Goal: Task Accomplishment & Management: Complete application form

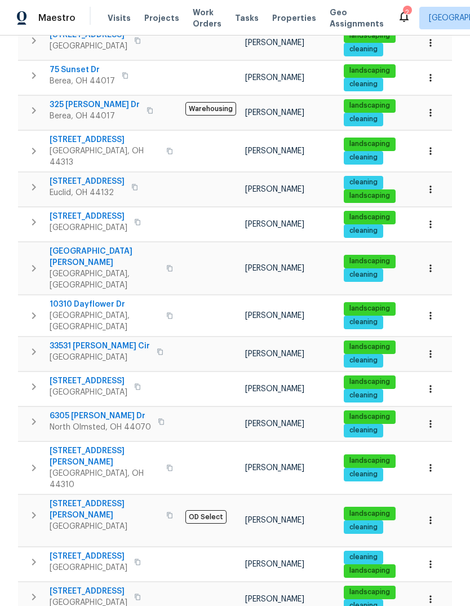
scroll to position [248, 0]
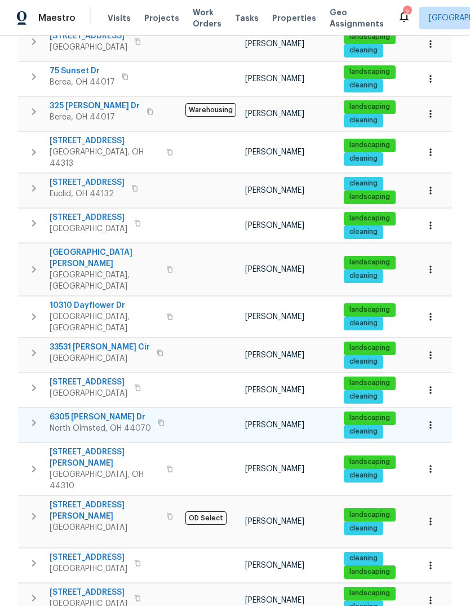
click at [101, 412] on span "6305 [PERSON_NAME] Dr" at bounding box center [100, 417] width 101 height 11
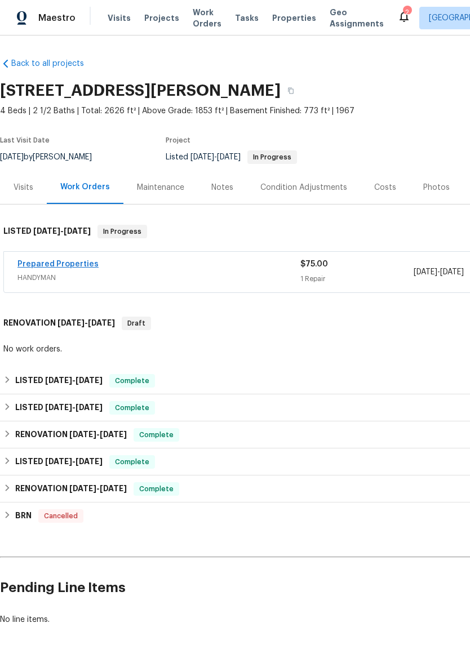
click at [59, 266] on link "Prepared Properties" at bounding box center [57, 264] width 81 height 8
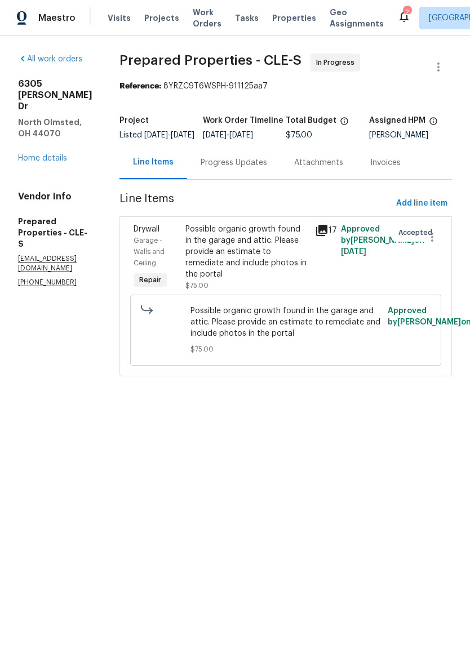
click at [328, 236] on icon at bounding box center [321, 230] width 11 height 11
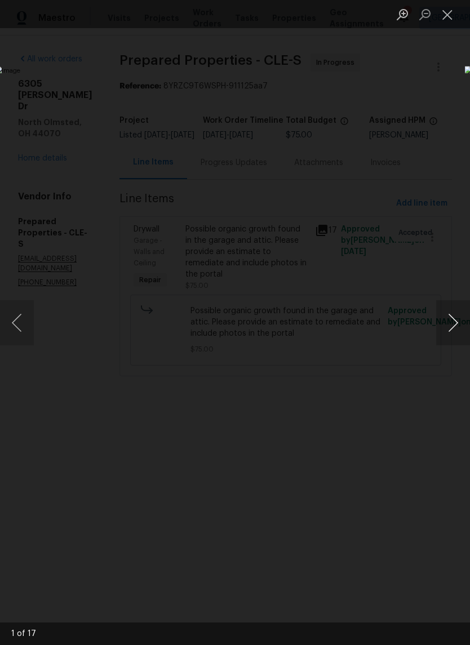
click at [452, 329] on button "Next image" at bounding box center [453, 322] width 34 height 45
click at [450, 324] on button "Next image" at bounding box center [453, 322] width 34 height 45
click at [26, 321] on button "Previous image" at bounding box center [17, 322] width 34 height 45
click at [24, 314] on button "Previous image" at bounding box center [17, 322] width 34 height 45
click at [21, 331] on button "Previous image" at bounding box center [17, 322] width 34 height 45
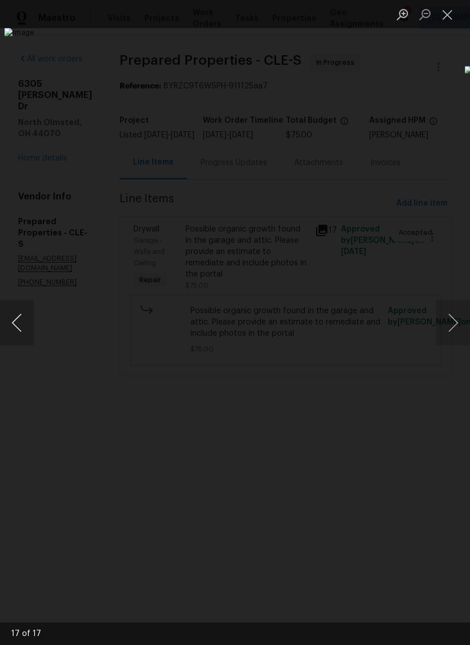
click at [23, 309] on button "Previous image" at bounding box center [17, 322] width 34 height 45
click at [32, 328] on button "Previous image" at bounding box center [17, 322] width 34 height 45
click at [49, 330] on img "Lightbox" at bounding box center [182, 322] width 374 height 513
click at [30, 316] on button "Previous image" at bounding box center [17, 322] width 34 height 45
click at [25, 325] on button "Previous image" at bounding box center [17, 322] width 34 height 45
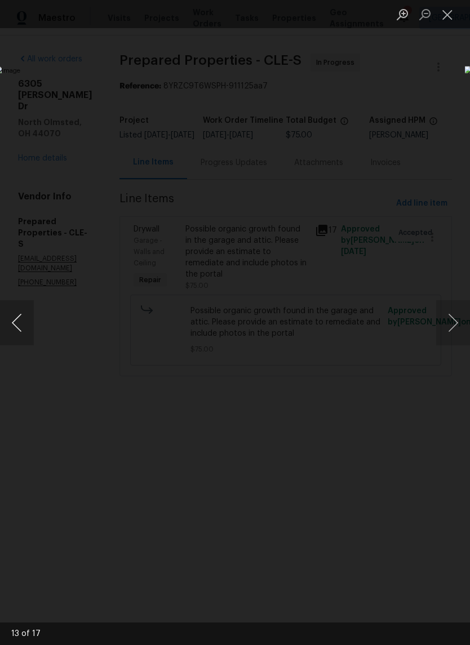
click at [19, 336] on button "Previous image" at bounding box center [17, 322] width 34 height 45
click at [138, 109] on img "Lightbox" at bounding box center [182, 322] width 374 height 513
click at [83, 90] on img "Lightbox" at bounding box center [182, 322] width 374 height 513
click at [10, 317] on button "Previous image" at bounding box center [17, 322] width 34 height 45
click at [28, 333] on button "Previous image" at bounding box center [17, 322] width 34 height 45
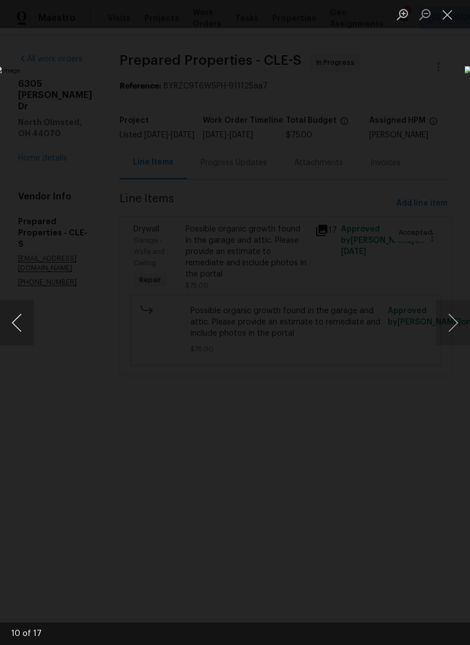
click at [22, 324] on button "Previous image" at bounding box center [17, 322] width 34 height 45
click at [22, 329] on button "Previous image" at bounding box center [17, 322] width 34 height 45
click at [29, 319] on button "Previous image" at bounding box center [17, 322] width 34 height 45
click at [25, 330] on button "Previous image" at bounding box center [17, 322] width 34 height 45
click at [19, 325] on button "Previous image" at bounding box center [17, 322] width 34 height 45
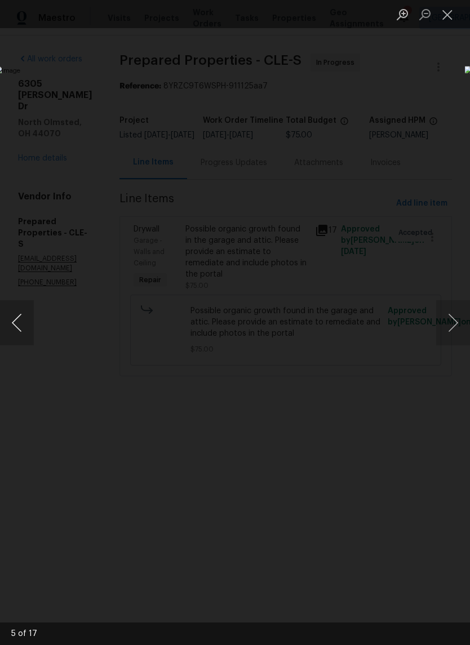
click at [23, 325] on button "Previous image" at bounding box center [17, 322] width 34 height 45
click at [17, 322] on button "Previous image" at bounding box center [17, 322] width 34 height 45
click at [453, 306] on button "Next image" at bounding box center [453, 322] width 34 height 45
click at [450, 315] on button "Next image" at bounding box center [453, 322] width 34 height 45
click at [19, 321] on button "Previous image" at bounding box center [17, 322] width 34 height 45
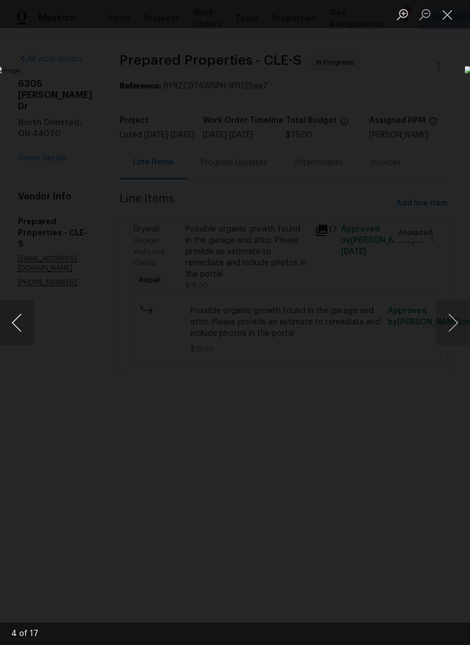
click at [30, 327] on button "Previous image" at bounding box center [17, 322] width 34 height 45
click at [19, 323] on button "Previous image" at bounding box center [17, 322] width 34 height 45
click at [19, 319] on button "Previous image" at bounding box center [17, 322] width 34 height 45
click at [19, 328] on button "Previous image" at bounding box center [17, 322] width 34 height 45
click at [453, 19] on button "Close lightbox" at bounding box center [447, 15] width 23 height 20
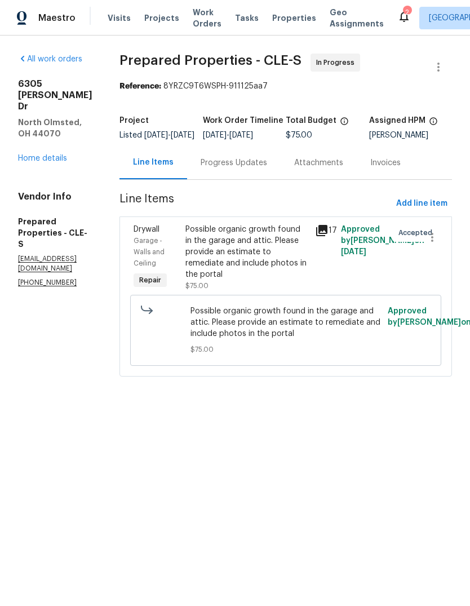
click at [328, 236] on icon at bounding box center [321, 230] width 11 height 11
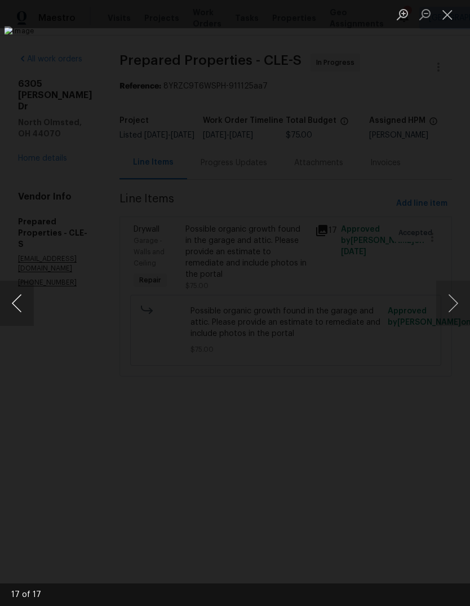
click at [11, 295] on button "Previous image" at bounding box center [17, 303] width 34 height 45
click at [28, 306] on button "Previous image" at bounding box center [17, 303] width 34 height 45
click at [26, 318] on button "Previous image" at bounding box center [17, 303] width 34 height 45
click at [23, 318] on button "Previous image" at bounding box center [17, 303] width 34 height 45
click at [17, 300] on button "Previous image" at bounding box center [17, 303] width 34 height 45
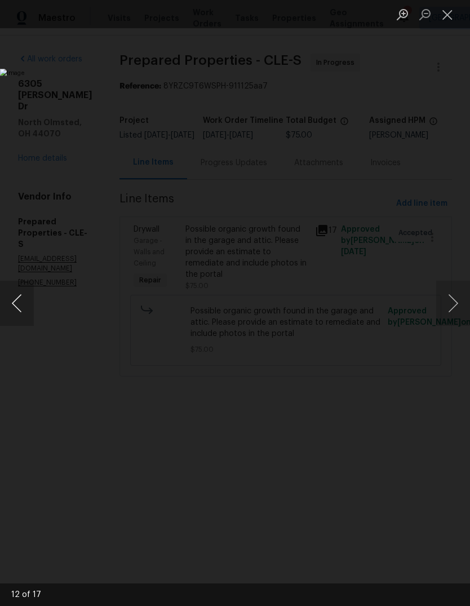
click at [32, 313] on button "Previous image" at bounding box center [17, 303] width 34 height 45
click at [36, 299] on img "Lightbox" at bounding box center [182, 303] width 364 height 468
click at [19, 316] on button "Previous image" at bounding box center [17, 303] width 34 height 45
click at [32, 316] on button "Previous image" at bounding box center [17, 303] width 34 height 45
click at [25, 291] on button "Previous image" at bounding box center [17, 303] width 34 height 45
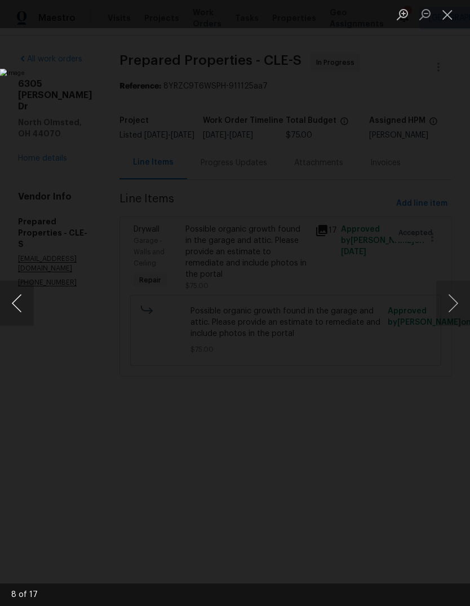
click at [26, 285] on button "Previous image" at bounding box center [17, 303] width 34 height 45
click at [16, 309] on button "Previous image" at bounding box center [17, 303] width 34 height 45
click at [23, 311] on button "Previous image" at bounding box center [17, 303] width 34 height 45
click at [23, 301] on button "Previous image" at bounding box center [17, 303] width 34 height 45
click at [28, 298] on button "Previous image" at bounding box center [17, 303] width 34 height 45
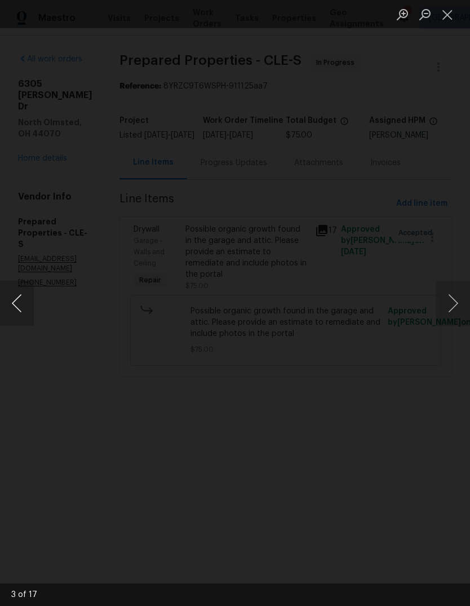
click at [284, 213] on img "Lightbox" at bounding box center [269, 349] width 1011 height 1303
click at [17, 291] on button "Previous image" at bounding box center [17, 303] width 34 height 45
click at [19, 325] on button "Previous image" at bounding box center [17, 303] width 34 height 45
click at [448, 291] on button "Next image" at bounding box center [453, 303] width 34 height 45
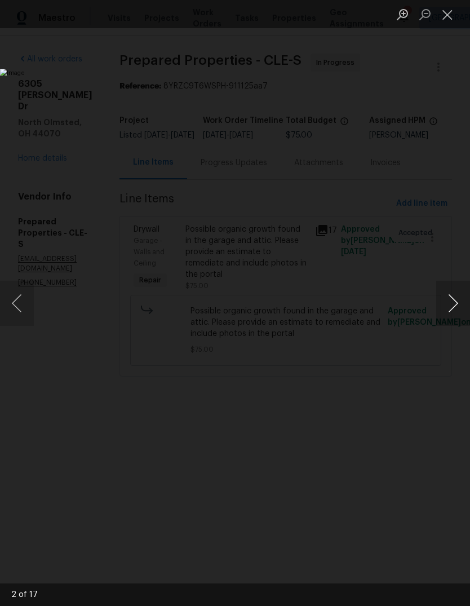
click at [455, 292] on button "Next image" at bounding box center [453, 303] width 34 height 45
click at [451, 287] on button "Next image" at bounding box center [453, 303] width 34 height 45
click at [452, 294] on button "Next image" at bounding box center [453, 303] width 34 height 45
click at [444, 302] on button "Next image" at bounding box center [453, 303] width 34 height 45
click at [454, 285] on button "Next image" at bounding box center [453, 303] width 34 height 45
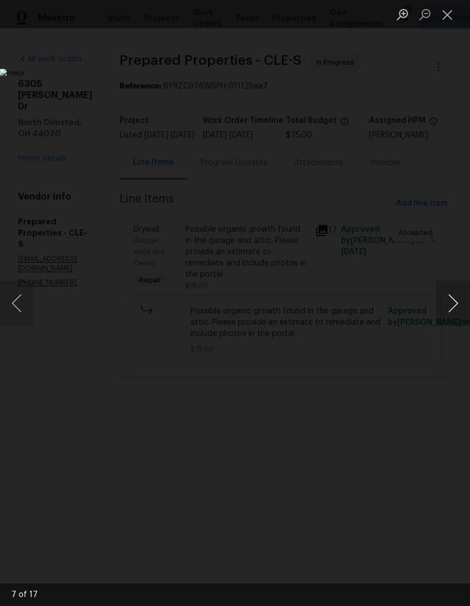
click at [454, 282] on button "Next image" at bounding box center [453, 303] width 34 height 45
click at [450, 288] on button "Next image" at bounding box center [453, 303] width 34 height 45
click at [455, 286] on button "Next image" at bounding box center [453, 303] width 34 height 45
click at [450, 294] on button "Next image" at bounding box center [453, 303] width 34 height 45
click at [453, 294] on button "Next image" at bounding box center [453, 303] width 34 height 45
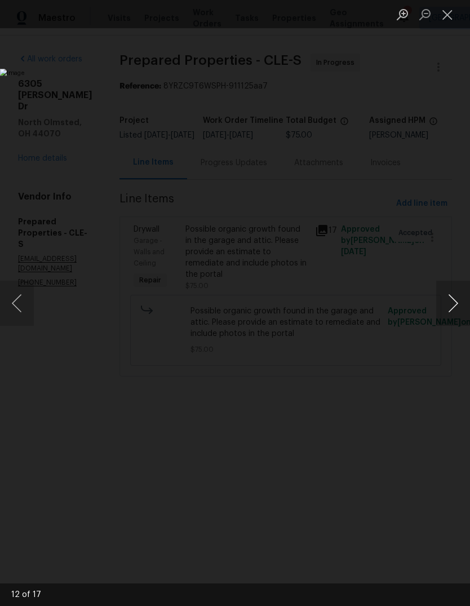
click at [451, 293] on button "Next image" at bounding box center [453, 303] width 34 height 45
click at [452, 294] on button "Next image" at bounding box center [453, 303] width 34 height 45
click at [453, 291] on button "Next image" at bounding box center [453, 303] width 34 height 45
click at [453, 299] on button "Next image" at bounding box center [453, 303] width 34 height 45
click at [453, 300] on button "Next image" at bounding box center [453, 303] width 34 height 45
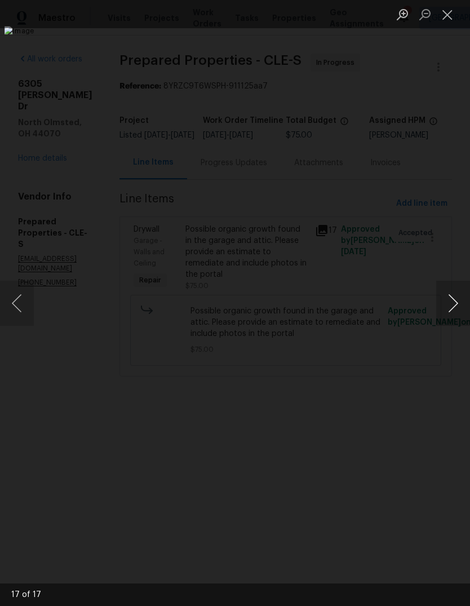
click at [452, 299] on button "Next image" at bounding box center [453, 303] width 34 height 45
click at [450, 302] on button "Next image" at bounding box center [453, 303] width 34 height 45
click at [453, 293] on button "Next image" at bounding box center [453, 303] width 34 height 45
click at [453, 290] on button "Next image" at bounding box center [453, 303] width 34 height 45
click at [447, 296] on button "Next image" at bounding box center [453, 303] width 34 height 45
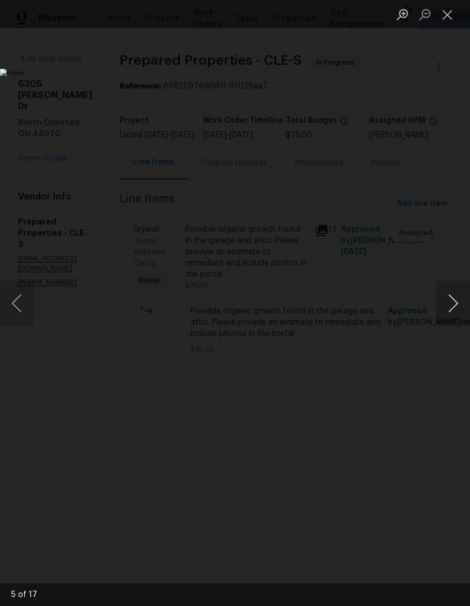
click at [453, 299] on button "Next image" at bounding box center [453, 303] width 34 height 45
click at [453, 296] on button "Next image" at bounding box center [453, 303] width 34 height 45
click at [450, 294] on button "Next image" at bounding box center [453, 303] width 34 height 45
click at [450, 301] on button "Next image" at bounding box center [453, 303] width 34 height 45
click at [453, 299] on button "Next image" at bounding box center [453, 303] width 34 height 45
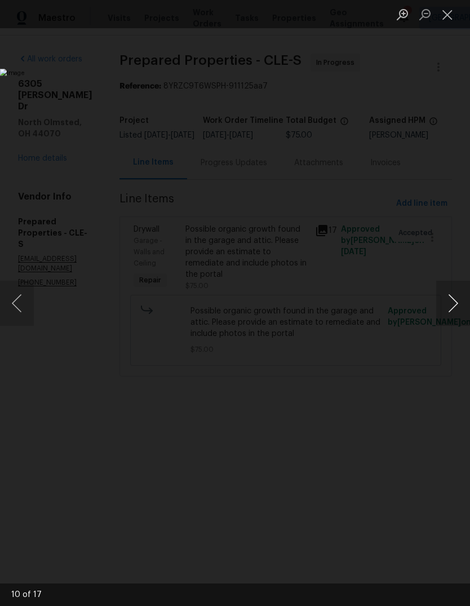
click at [450, 298] on button "Next image" at bounding box center [453, 303] width 34 height 45
click at [445, 305] on button "Next image" at bounding box center [453, 303] width 34 height 45
click at [454, 301] on button "Next image" at bounding box center [453, 303] width 34 height 45
click at [451, 291] on button "Next image" at bounding box center [453, 303] width 34 height 45
click at [454, 296] on button "Next image" at bounding box center [453, 303] width 34 height 45
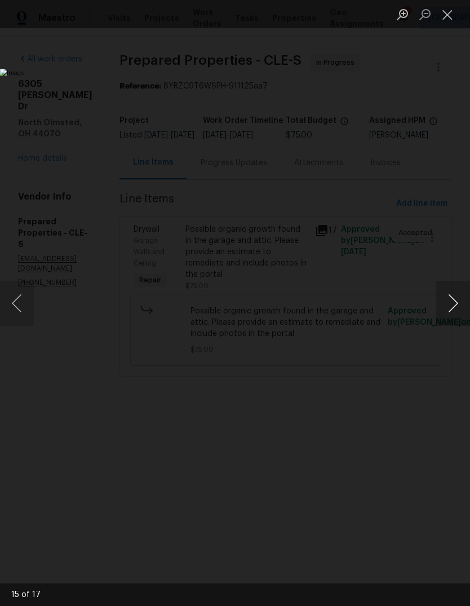
click at [452, 296] on button "Next image" at bounding box center [453, 303] width 34 height 45
click at [452, 298] on button "Next image" at bounding box center [453, 303] width 34 height 45
click at [444, 307] on button "Next image" at bounding box center [453, 303] width 34 height 45
click at [443, 305] on button "Next image" at bounding box center [453, 303] width 34 height 45
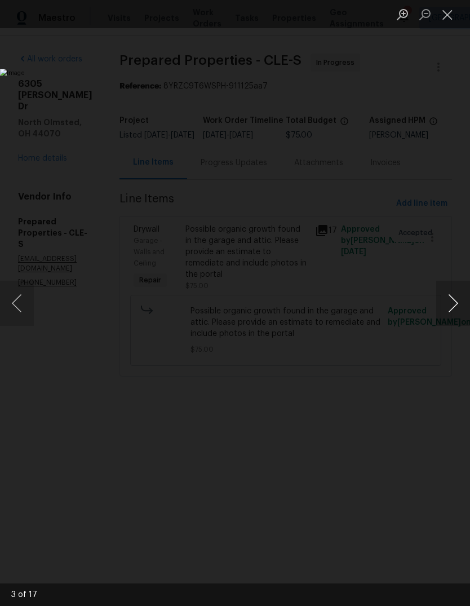
click at [445, 303] on button "Next image" at bounding box center [453, 303] width 34 height 45
click at [448, 300] on button "Next image" at bounding box center [453, 303] width 34 height 45
click at [16, 311] on button "Previous image" at bounding box center [17, 303] width 34 height 45
click at [443, 311] on button "Next image" at bounding box center [453, 303] width 34 height 45
click at [446, 302] on button "Next image" at bounding box center [453, 303] width 34 height 45
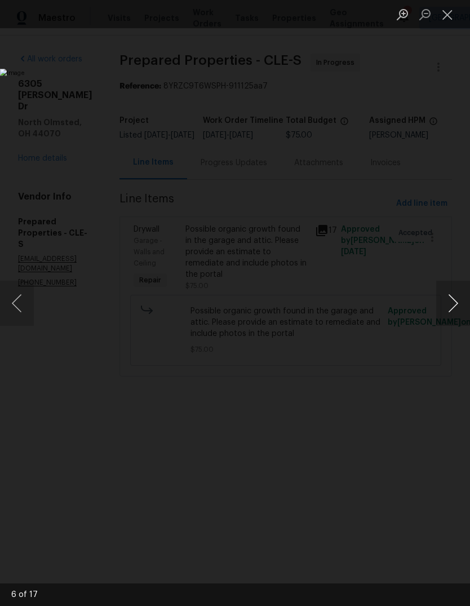
click at [445, 302] on button "Next image" at bounding box center [453, 303] width 34 height 45
click at [19, 302] on button "Previous image" at bounding box center [17, 303] width 34 height 45
click at [25, 300] on button "Previous image" at bounding box center [17, 303] width 34 height 45
click at [28, 304] on button "Previous image" at bounding box center [17, 303] width 34 height 45
click at [25, 311] on button "Previous image" at bounding box center [17, 303] width 34 height 45
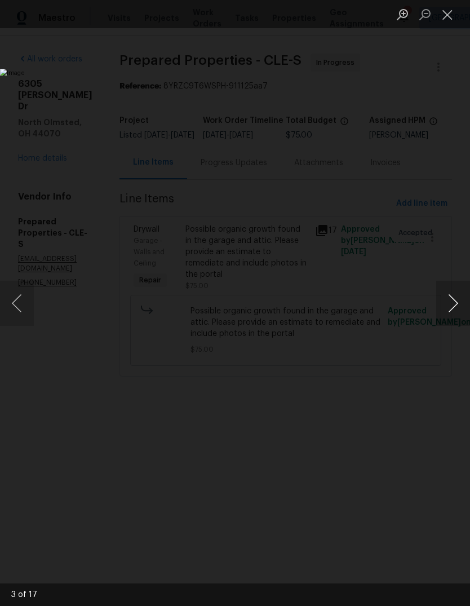
click at [454, 304] on button "Next image" at bounding box center [453, 303] width 34 height 45
click at [448, 304] on button "Next image" at bounding box center [453, 303] width 34 height 45
click at [455, 299] on button "Next image" at bounding box center [453, 303] width 34 height 45
click at [454, 297] on button "Next image" at bounding box center [453, 303] width 34 height 45
click at [447, 306] on button "Next image" at bounding box center [453, 303] width 34 height 45
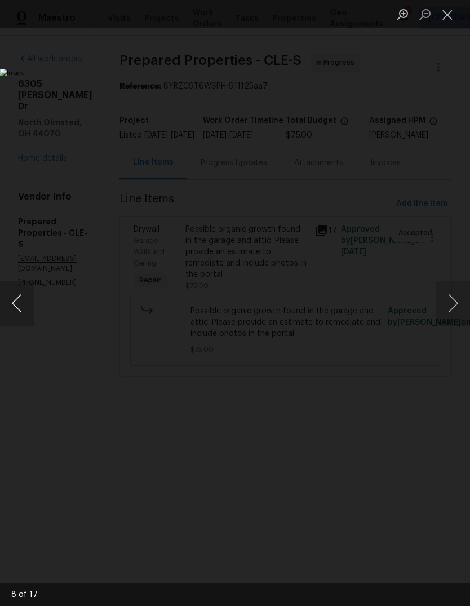
click at [28, 304] on button "Previous image" at bounding box center [17, 303] width 34 height 45
click at [24, 301] on button "Previous image" at bounding box center [17, 303] width 34 height 45
click at [20, 303] on button "Previous image" at bounding box center [17, 303] width 34 height 45
click at [28, 295] on button "Previous image" at bounding box center [17, 303] width 34 height 45
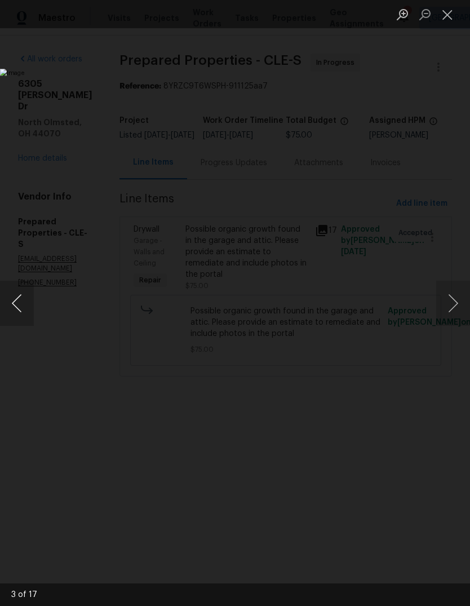
click at [17, 306] on button "Previous image" at bounding box center [17, 303] width 34 height 45
click at [23, 306] on button "Previous image" at bounding box center [17, 303] width 34 height 45
click at [25, 300] on button "Previous image" at bounding box center [17, 303] width 34 height 45
click at [453, 307] on button "Next image" at bounding box center [453, 303] width 34 height 45
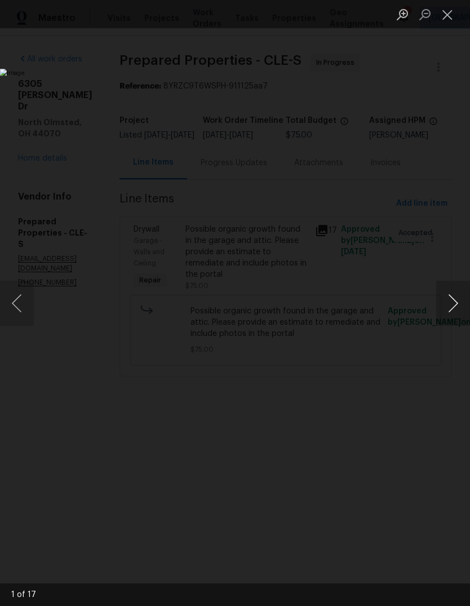
click at [448, 309] on button "Next image" at bounding box center [453, 303] width 34 height 45
click at [450, 300] on button "Next image" at bounding box center [453, 303] width 34 height 45
click at [455, 309] on button "Next image" at bounding box center [453, 303] width 34 height 45
click at [454, 306] on button "Next image" at bounding box center [453, 303] width 34 height 45
click at [453, 300] on button "Next image" at bounding box center [453, 303] width 34 height 45
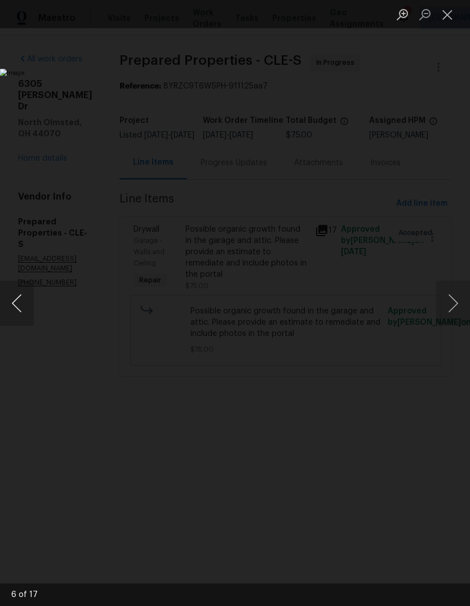
click at [26, 307] on button "Previous image" at bounding box center [17, 303] width 34 height 45
click at [448, 309] on button "Next image" at bounding box center [453, 303] width 34 height 45
click at [452, 293] on button "Next image" at bounding box center [453, 303] width 34 height 45
click at [451, 297] on button "Next image" at bounding box center [453, 303] width 34 height 45
click at [452, 290] on button "Next image" at bounding box center [453, 303] width 34 height 45
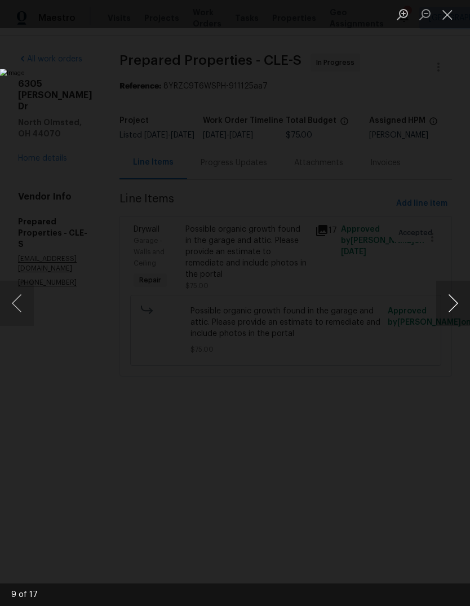
click at [446, 309] on button "Next image" at bounding box center [453, 303] width 34 height 45
click at [36, 296] on img "Lightbox" at bounding box center [182, 303] width 364 height 468
click at [36, 295] on img "Lightbox" at bounding box center [182, 303] width 364 height 468
click at [21, 315] on button "Previous image" at bounding box center [17, 303] width 34 height 45
click at [31, 312] on button "Previous image" at bounding box center [17, 303] width 34 height 45
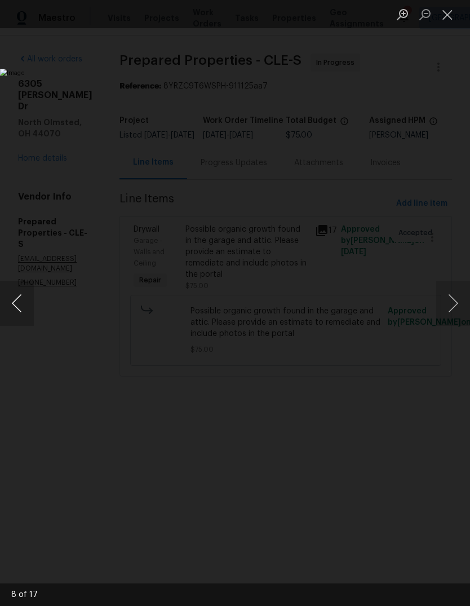
click at [32, 316] on button "Previous image" at bounding box center [17, 303] width 34 height 45
click at [27, 317] on button "Previous image" at bounding box center [17, 303] width 34 height 45
click at [25, 307] on button "Previous image" at bounding box center [17, 303] width 34 height 45
click at [20, 312] on button "Previous image" at bounding box center [17, 303] width 34 height 45
click at [29, 308] on button "Previous image" at bounding box center [17, 303] width 34 height 45
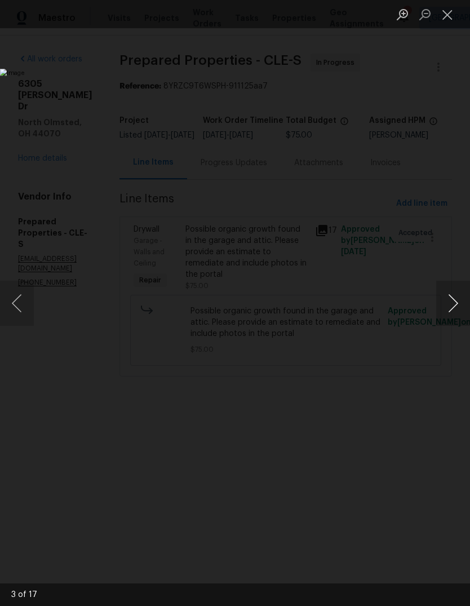
click at [448, 291] on button "Next image" at bounding box center [453, 303] width 34 height 45
click at [452, 303] on button "Next image" at bounding box center [453, 303] width 34 height 45
click at [452, 315] on button "Next image" at bounding box center [453, 303] width 34 height 45
click at [456, 302] on button "Next image" at bounding box center [453, 303] width 34 height 45
click at [455, 302] on button "Next image" at bounding box center [453, 303] width 34 height 45
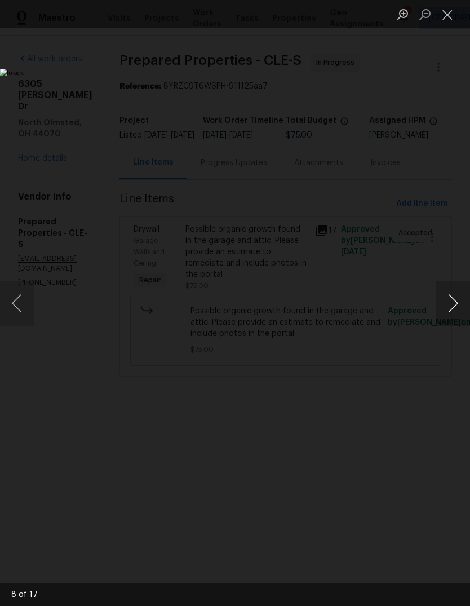
click at [451, 300] on button "Next image" at bounding box center [453, 303] width 34 height 45
click at [454, 299] on button "Next image" at bounding box center [453, 303] width 34 height 45
click at [450, 303] on button "Next image" at bounding box center [453, 303] width 34 height 45
click at [28, 303] on button "Previous image" at bounding box center [17, 303] width 34 height 45
click at [453, 302] on button "Next image" at bounding box center [453, 303] width 34 height 45
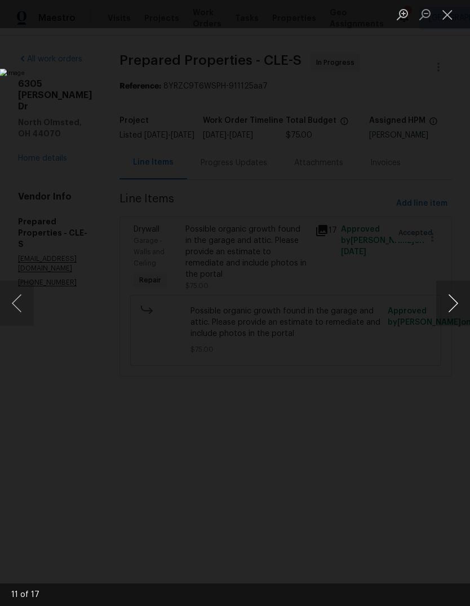
click at [450, 299] on button "Next image" at bounding box center [453, 303] width 34 height 45
click at [455, 294] on button "Next image" at bounding box center [453, 303] width 34 height 45
click at [39, 304] on img "Lightbox" at bounding box center [182, 303] width 364 height 468
click at [26, 308] on button "Previous image" at bounding box center [17, 303] width 34 height 45
click at [32, 308] on button "Previous image" at bounding box center [17, 303] width 34 height 45
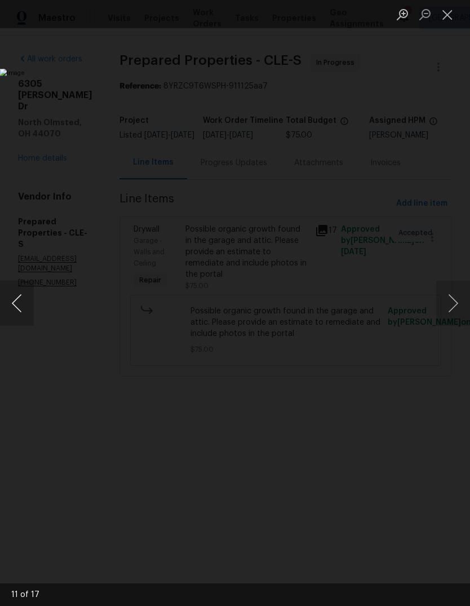
click at [25, 315] on button "Previous image" at bounding box center [17, 303] width 34 height 45
click at [340, 280] on img "Lightbox" at bounding box center [100, 293] width 641 height 826
click at [290, 255] on img "Lightbox" at bounding box center [100, 293] width 641 height 826
click at [290, 254] on img "Lightbox" at bounding box center [114, 300] width 641 height 826
click at [20, 293] on button "Previous image" at bounding box center [17, 303] width 34 height 45
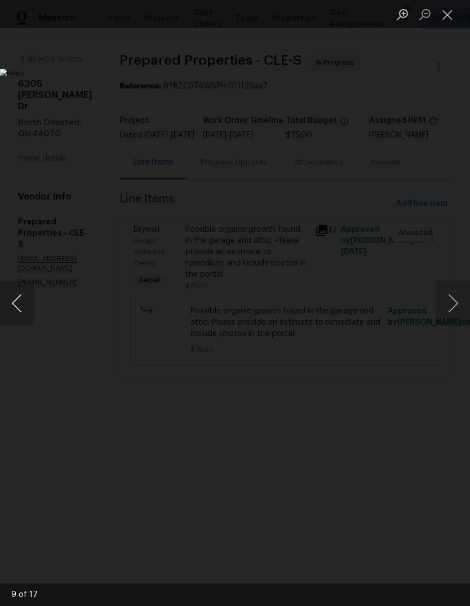
click at [21, 297] on button "Previous image" at bounding box center [17, 303] width 34 height 45
click at [21, 302] on button "Previous image" at bounding box center [17, 303] width 34 height 45
click at [20, 308] on button "Previous image" at bounding box center [17, 303] width 34 height 45
click at [23, 309] on button "Previous image" at bounding box center [17, 303] width 34 height 45
click at [19, 308] on button "Previous image" at bounding box center [17, 303] width 34 height 45
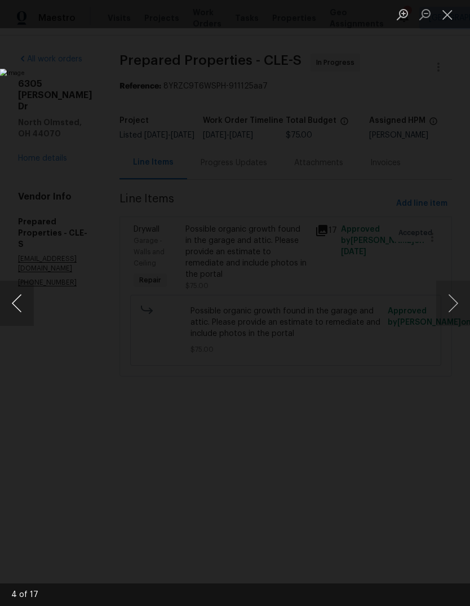
click at [198, 457] on img "Lightbox" at bounding box center [182, 303] width 364 height 468
click at [449, 311] on button "Next image" at bounding box center [453, 303] width 34 height 45
click at [453, 304] on button "Next image" at bounding box center [453, 303] width 34 height 45
click at [452, 305] on button "Next image" at bounding box center [453, 303] width 34 height 45
click at [454, 303] on button "Next image" at bounding box center [453, 303] width 34 height 45
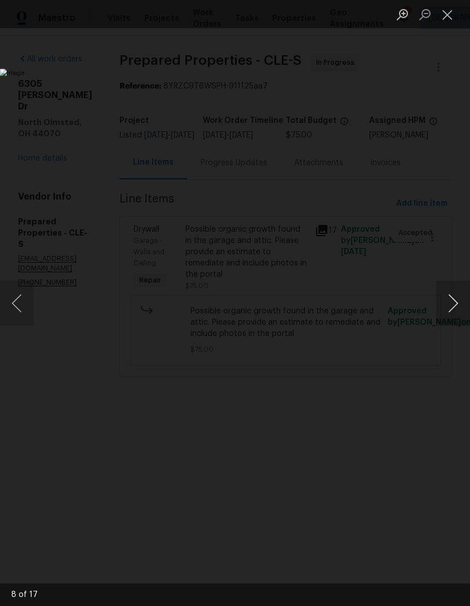
click at [455, 301] on button "Next image" at bounding box center [453, 303] width 34 height 45
click at [455, 302] on button "Next image" at bounding box center [453, 303] width 34 height 45
click at [454, 300] on button "Next image" at bounding box center [453, 303] width 34 height 45
click at [455, 298] on button "Next image" at bounding box center [453, 303] width 34 height 45
click at [28, 299] on button "Previous image" at bounding box center [17, 303] width 34 height 45
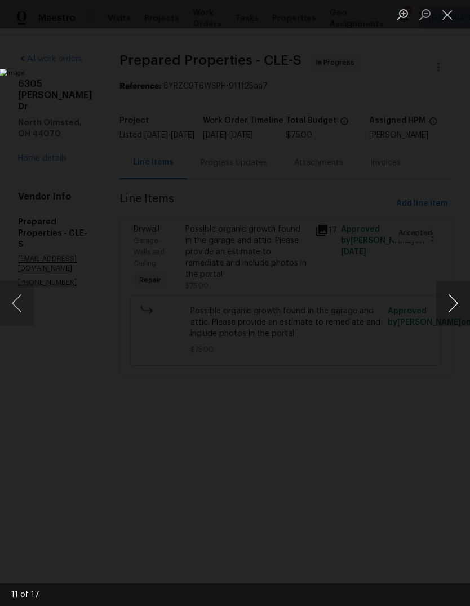
click at [449, 294] on button "Next image" at bounding box center [453, 303] width 34 height 45
click at [458, 313] on button "Next image" at bounding box center [453, 303] width 34 height 45
click at [444, 312] on button "Next image" at bounding box center [453, 303] width 34 height 45
click at [444, 311] on button "Next image" at bounding box center [453, 303] width 34 height 45
click at [273, 471] on img "Lightbox" at bounding box center [182, 303] width 364 height 468
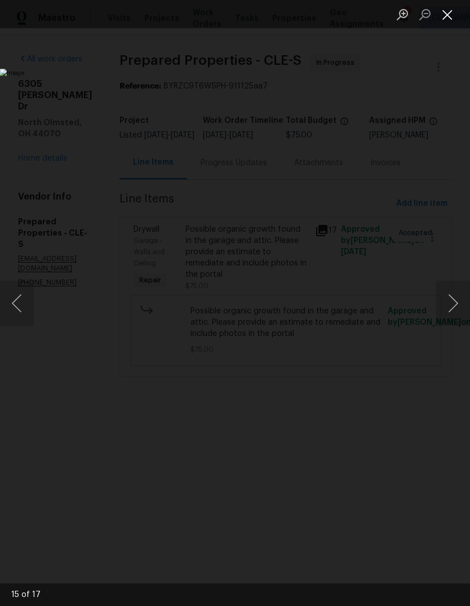
click at [448, 17] on button "Close lightbox" at bounding box center [447, 15] width 23 height 20
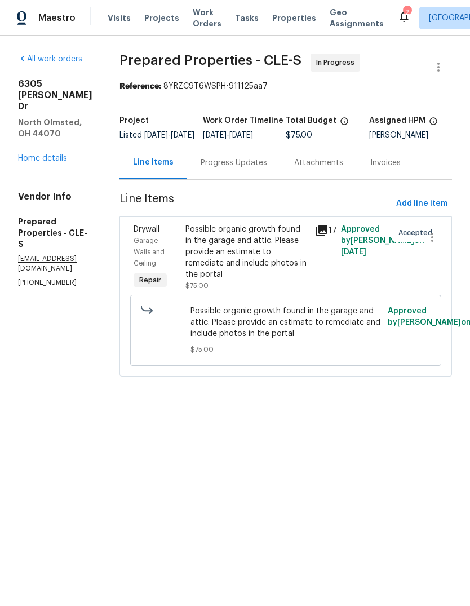
click at [328, 236] on icon at bounding box center [321, 230] width 11 height 11
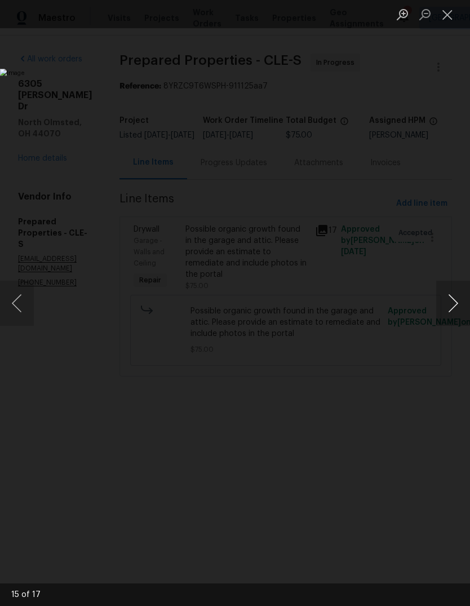
click at [454, 316] on button "Next image" at bounding box center [453, 303] width 34 height 45
click at [452, 303] on button "Next image" at bounding box center [453, 303] width 34 height 45
click at [448, 301] on button "Next image" at bounding box center [453, 303] width 34 height 45
click at [440, 301] on button "Next image" at bounding box center [453, 303] width 34 height 45
click at [445, 306] on button "Next image" at bounding box center [453, 303] width 34 height 45
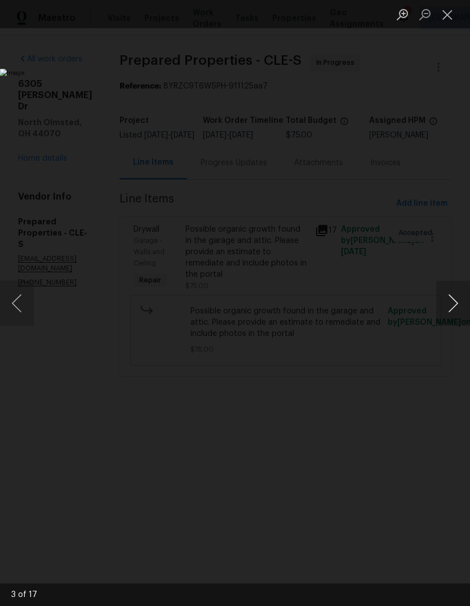
click at [445, 303] on button "Next image" at bounding box center [453, 303] width 34 height 45
click at [264, 264] on img "Lightbox" at bounding box center [182, 303] width 364 height 468
click at [449, 16] on button "Close lightbox" at bounding box center [447, 15] width 23 height 20
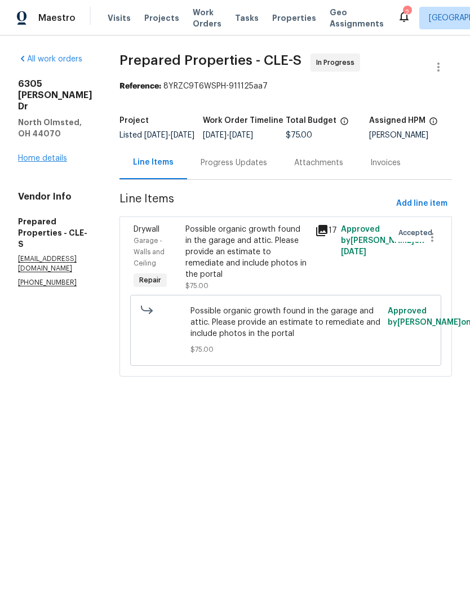
click at [60, 154] on link "Home details" at bounding box center [42, 158] width 49 height 8
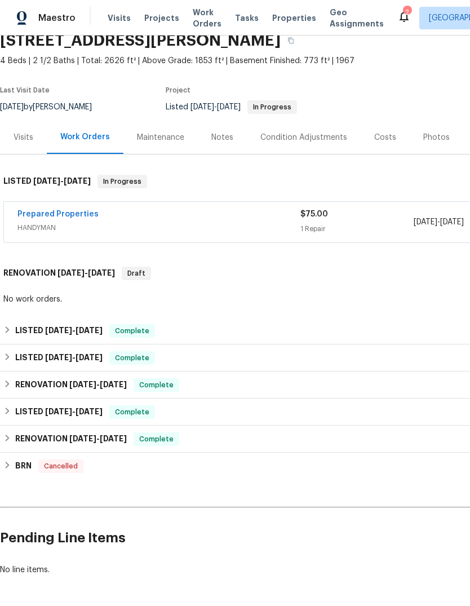
scroll to position [51, 0]
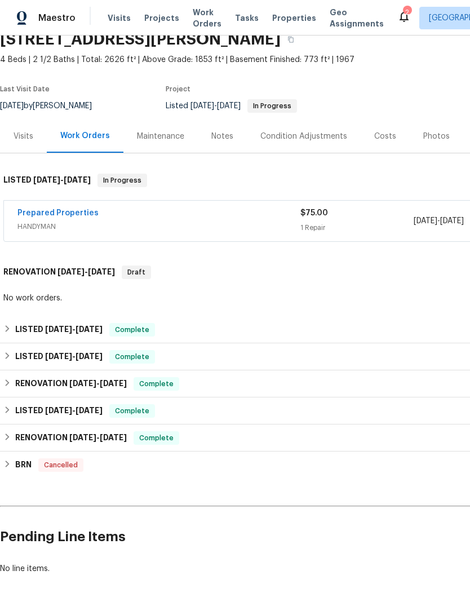
click at [218, 141] on div "Notes" at bounding box center [222, 136] width 22 height 11
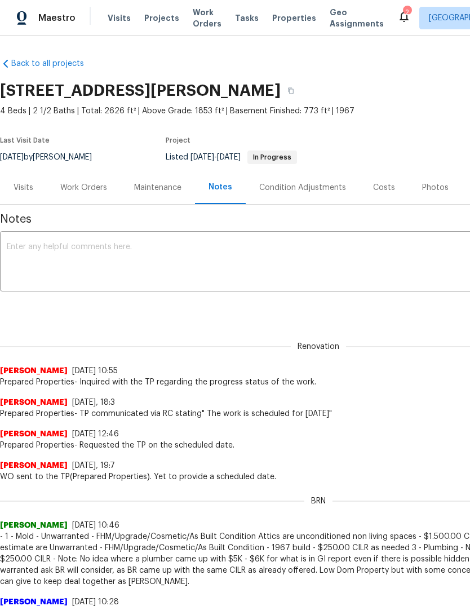
click at [77, 191] on div "Work Orders" at bounding box center [83, 187] width 47 height 11
click at [76, 191] on div "Work Orders" at bounding box center [83, 187] width 47 height 11
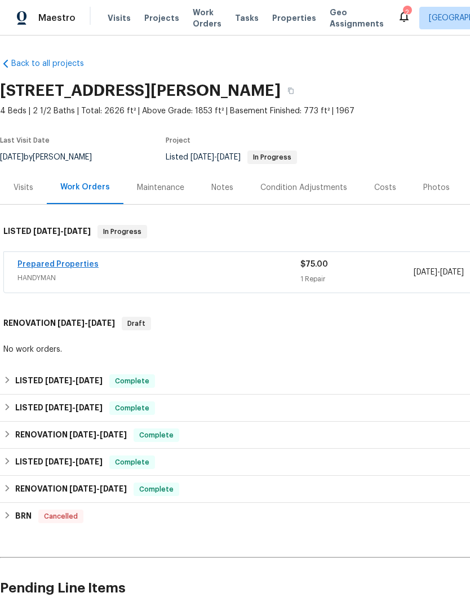
click at [67, 260] on link "Prepared Properties" at bounding box center [57, 264] width 81 height 8
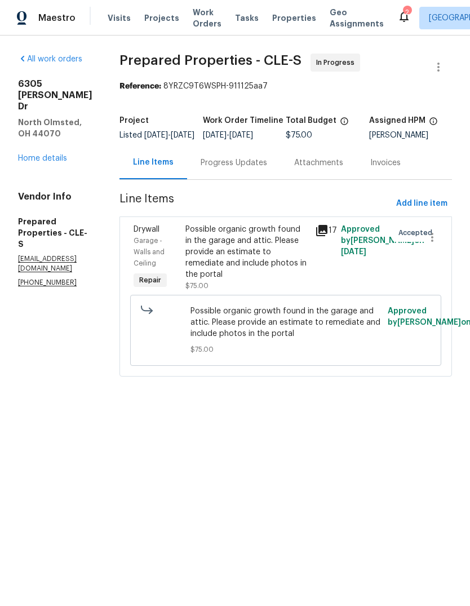
click at [328, 236] on icon at bounding box center [321, 230] width 11 height 11
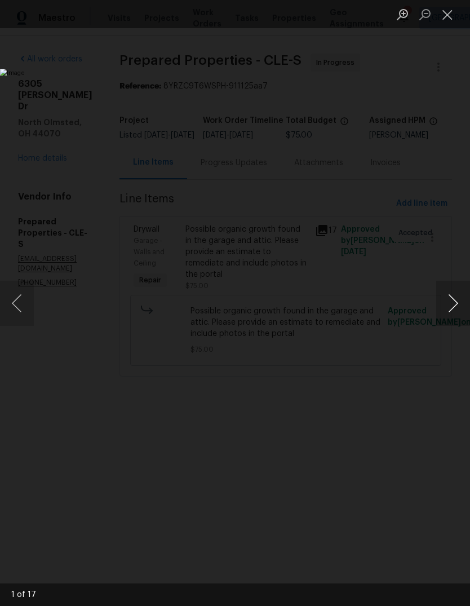
click at [449, 289] on button "Next image" at bounding box center [453, 303] width 34 height 45
click at [455, 294] on button "Next image" at bounding box center [453, 303] width 34 height 45
click at [450, 293] on button "Next image" at bounding box center [453, 303] width 34 height 45
click at [455, 291] on button "Next image" at bounding box center [453, 303] width 34 height 45
click at [455, 285] on button "Next image" at bounding box center [453, 303] width 34 height 45
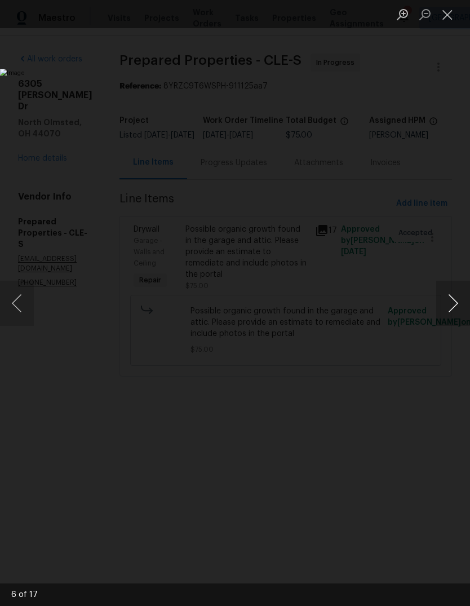
click at [451, 284] on button "Next image" at bounding box center [453, 303] width 34 height 45
click at [445, 294] on button "Next image" at bounding box center [453, 303] width 34 height 45
click at [455, 282] on button "Next image" at bounding box center [453, 303] width 34 height 45
click at [446, 303] on button "Next image" at bounding box center [453, 303] width 34 height 45
click at [449, 309] on button "Next image" at bounding box center [453, 303] width 34 height 45
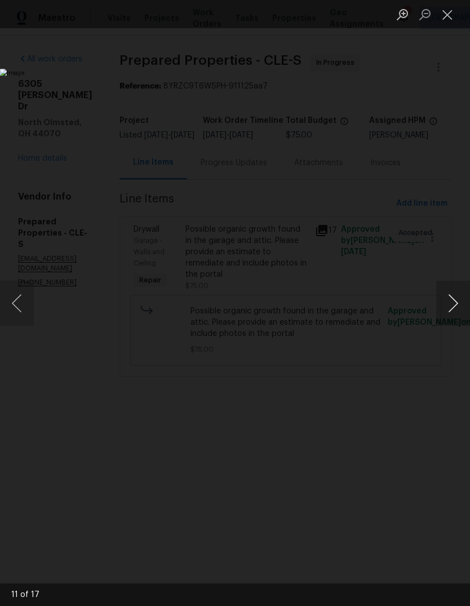
click at [452, 302] on button "Next image" at bounding box center [453, 303] width 34 height 45
click at [448, 303] on button "Next image" at bounding box center [453, 303] width 34 height 45
click at [443, 307] on button "Next image" at bounding box center [453, 303] width 34 height 45
click at [451, 299] on button "Next image" at bounding box center [453, 303] width 34 height 45
click at [450, 301] on button "Next image" at bounding box center [453, 303] width 34 height 45
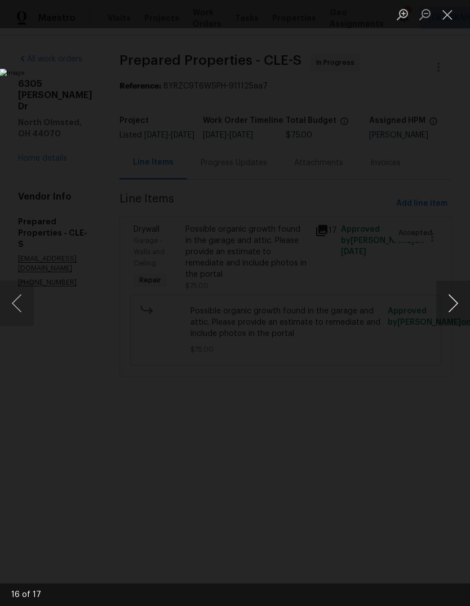
click at [456, 299] on button "Next image" at bounding box center [453, 303] width 34 height 45
click at [456, 308] on button "Next image" at bounding box center [453, 303] width 34 height 45
click at [21, 299] on button "Previous image" at bounding box center [17, 303] width 34 height 45
click at [438, 316] on button "Next image" at bounding box center [453, 303] width 34 height 45
click at [12, 303] on button "Previous image" at bounding box center [17, 303] width 34 height 45
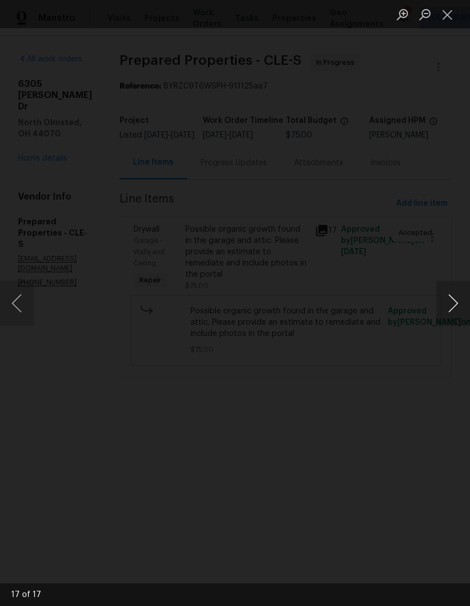
click at [448, 288] on button "Next image" at bounding box center [453, 303] width 34 height 45
click at [453, 286] on button "Next image" at bounding box center [453, 303] width 34 height 45
click at [450, 289] on button "Next image" at bounding box center [453, 303] width 34 height 45
click at [446, 295] on button "Next image" at bounding box center [453, 303] width 34 height 45
click at [449, 292] on button "Next image" at bounding box center [453, 303] width 34 height 45
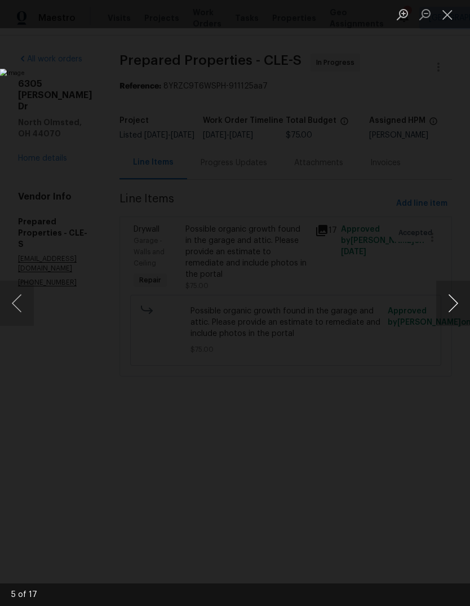
click at [450, 293] on button "Next image" at bounding box center [453, 303] width 34 height 45
click at [455, 293] on button "Next image" at bounding box center [453, 303] width 34 height 45
click at [449, 299] on button "Next image" at bounding box center [453, 303] width 34 height 45
click at [453, 301] on button "Next image" at bounding box center [453, 303] width 34 height 45
click at [453, 299] on button "Next image" at bounding box center [453, 303] width 34 height 45
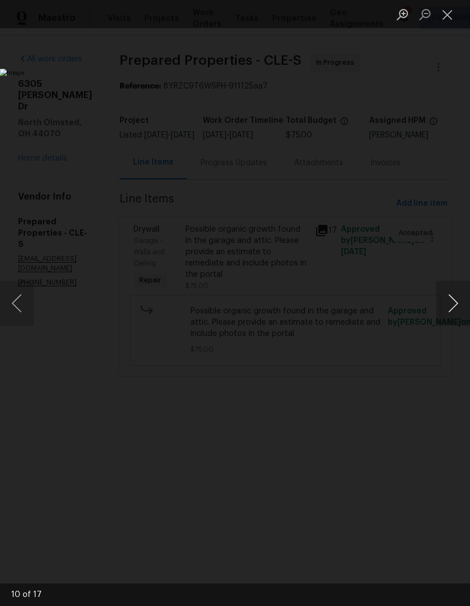
click at [452, 299] on button "Next image" at bounding box center [453, 303] width 34 height 45
click at [449, 299] on button "Next image" at bounding box center [453, 303] width 34 height 45
click at [453, 19] on button "Close lightbox" at bounding box center [447, 15] width 23 height 20
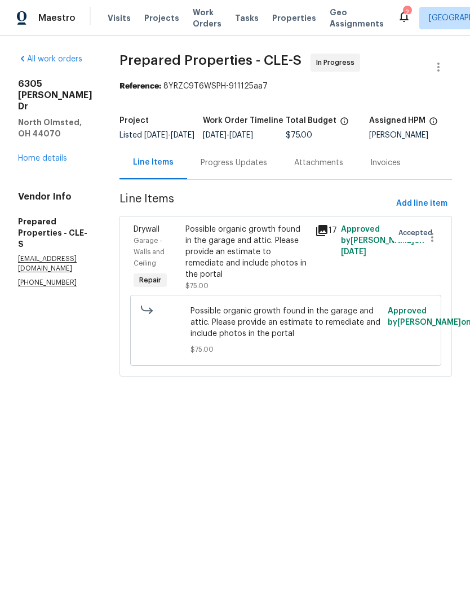
click at [272, 262] on div "Possible organic growth found in the garage and attic. Please provide an estima…" at bounding box center [246, 252] width 123 height 56
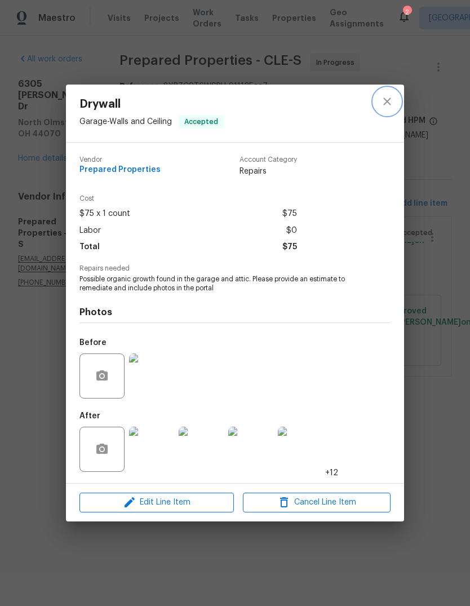
click at [383, 111] on button "close" at bounding box center [387, 101] width 27 height 27
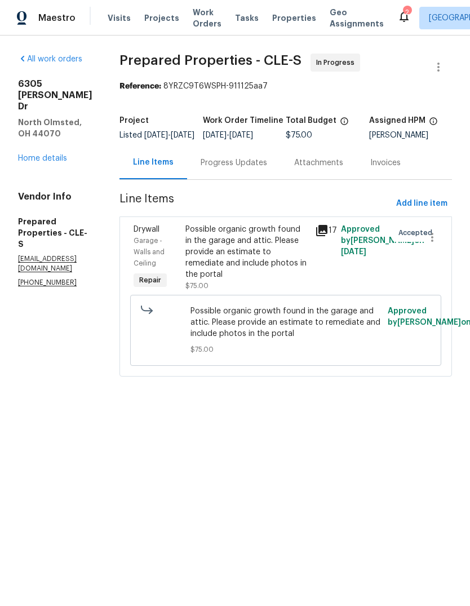
click at [244, 169] on div "Progress Updates" at bounding box center [234, 162] width 67 height 11
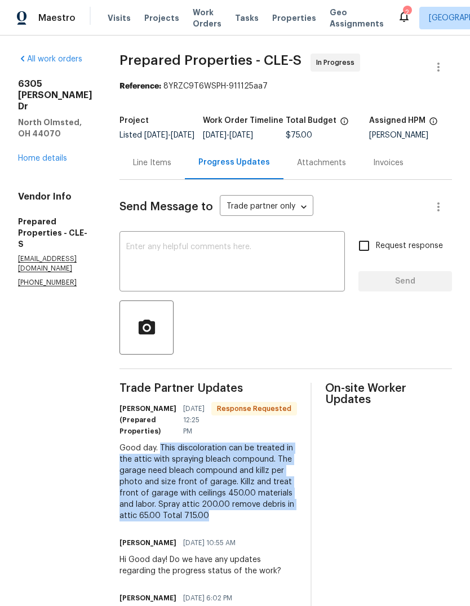
copy div "This discoloration can be treated in the attic with spraying bleach compound. T…"
click at [55, 154] on link "Home details" at bounding box center [42, 158] width 49 height 8
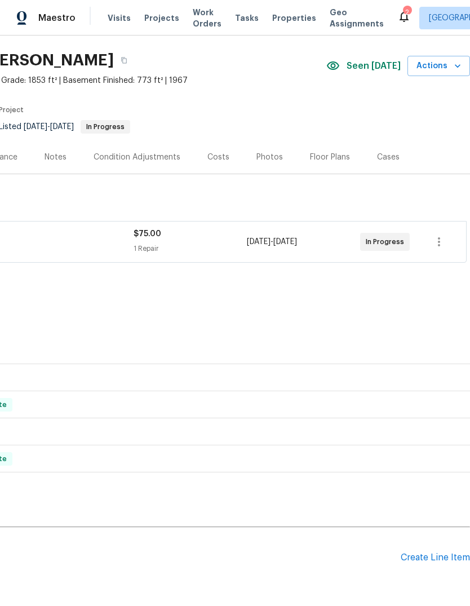
scroll to position [32, 167]
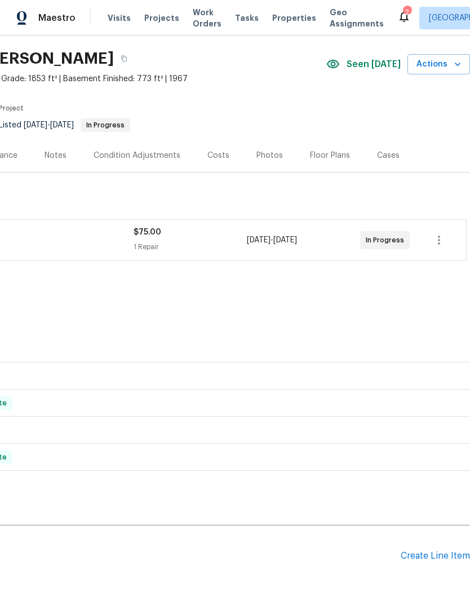
click at [322, 163] on div "Floor Plans" at bounding box center [330, 155] width 67 height 33
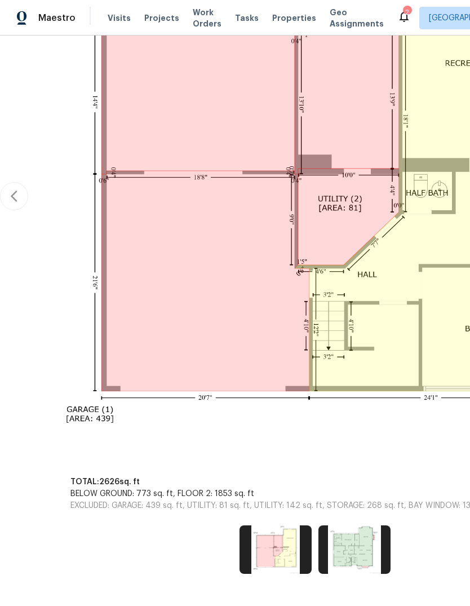
scroll to position [333, -1]
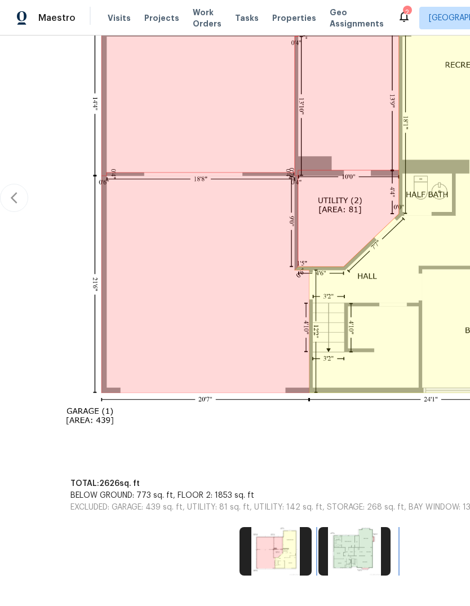
click at [341, 543] on img at bounding box center [354, 551] width 72 height 48
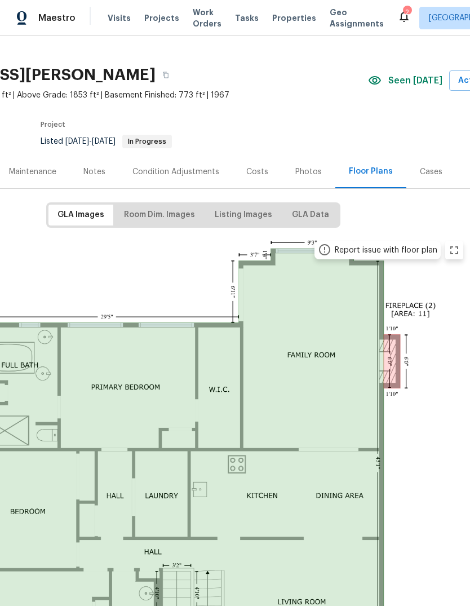
scroll to position [12, 125]
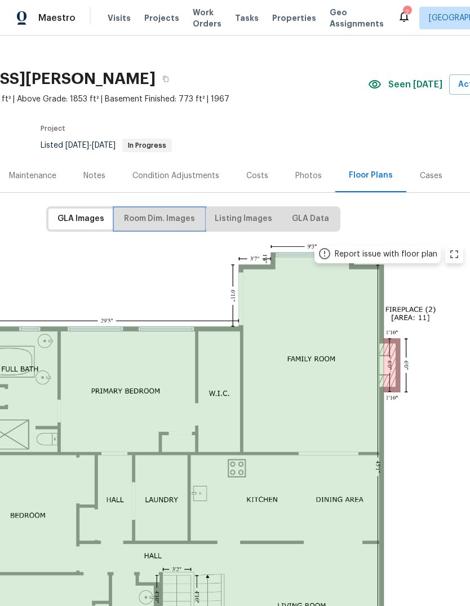
click at [150, 223] on span "Room Dim. Images" at bounding box center [159, 219] width 71 height 14
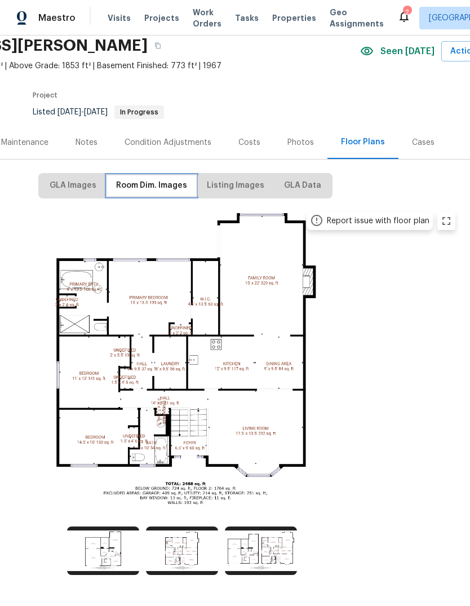
scroll to position [45, 133]
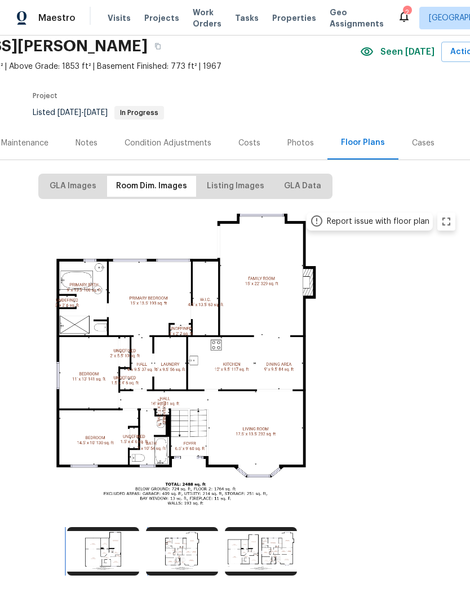
click at [97, 548] on img at bounding box center [103, 551] width 72 height 48
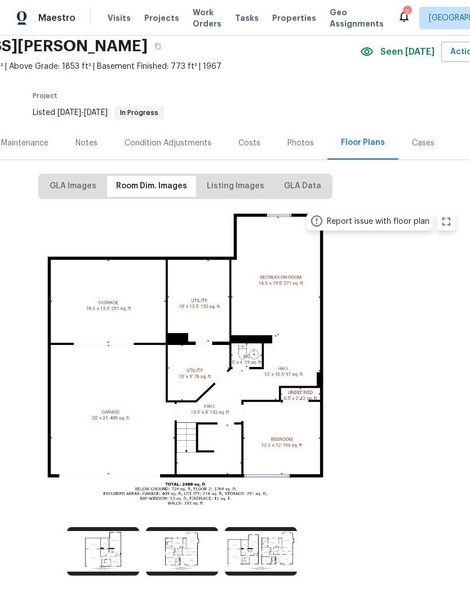
click at [252, 599] on div "Back to all projects [STREET_ADDRESS][PERSON_NAME] 4 Beds | 2 1/2 Baths | Total…" at bounding box center [235, 321] width 470 height 570
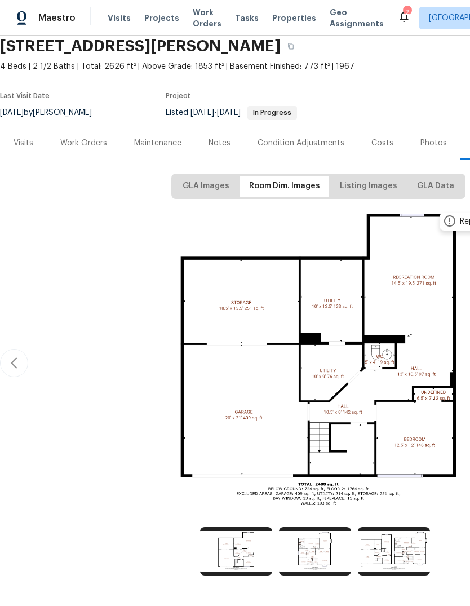
scroll to position [45, 0]
click at [87, 143] on div "Work Orders" at bounding box center [83, 143] width 47 height 11
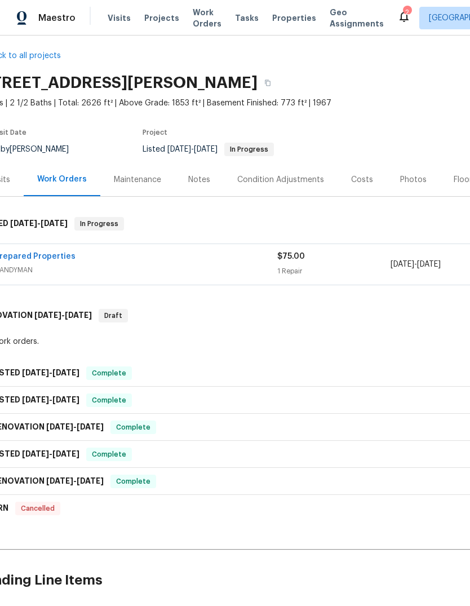
scroll to position [8, 14]
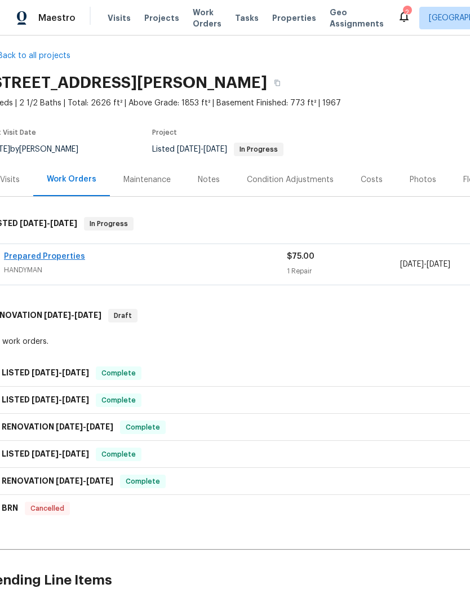
click at [45, 257] on link "Prepared Properties" at bounding box center [44, 257] width 81 height 8
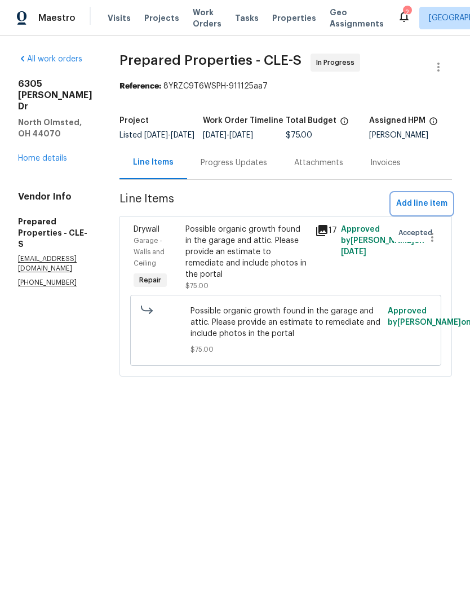
click at [427, 211] on span "Add line item" at bounding box center [421, 204] width 51 height 14
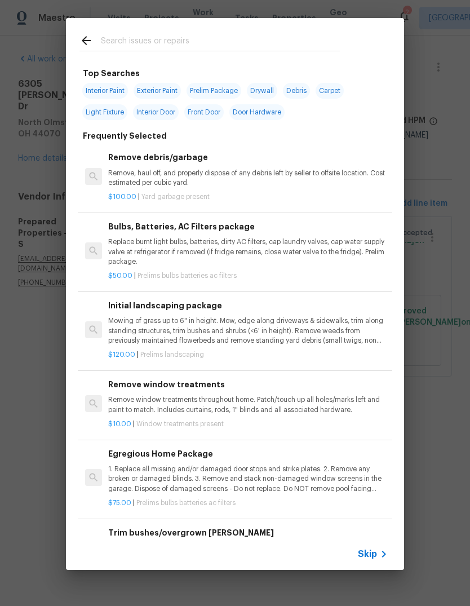
click at [104, 90] on span "Interior Paint" at bounding box center [105, 91] width 46 height 16
type input "Interior Paint"
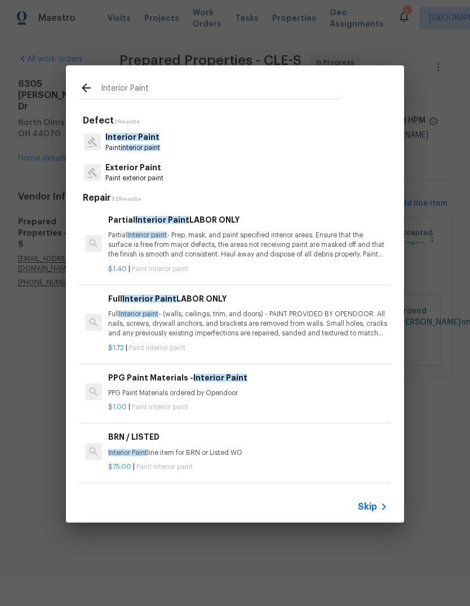
click at [142, 247] on p "Partial Interior paint - Prep, mask, and paint specified interior areas. Ensure…" at bounding box center [248, 245] width 280 height 29
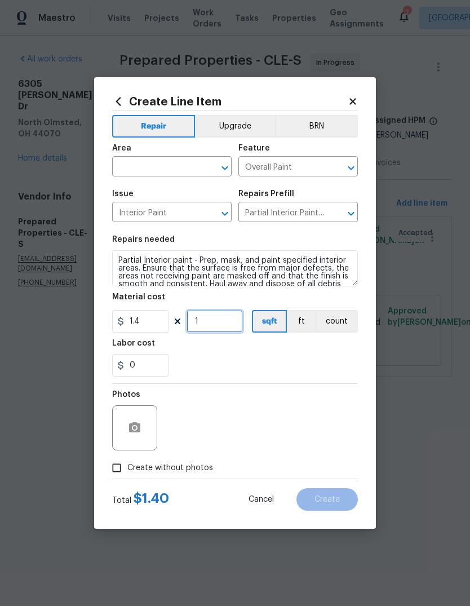
click at [207, 320] on input "1" at bounding box center [215, 321] width 56 height 23
type input "409"
click at [259, 362] on div "0" at bounding box center [235, 365] width 246 height 23
click at [132, 175] on input "text" at bounding box center [156, 167] width 88 height 17
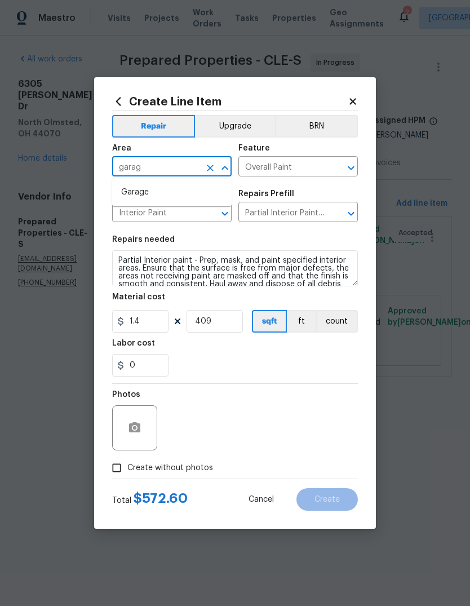
click at [130, 184] on li "Garage" at bounding box center [172, 192] width 120 height 19
type input "Garage"
click at [130, 184] on span "Issue Interior Paint ​" at bounding box center [172, 206] width 120 height 46
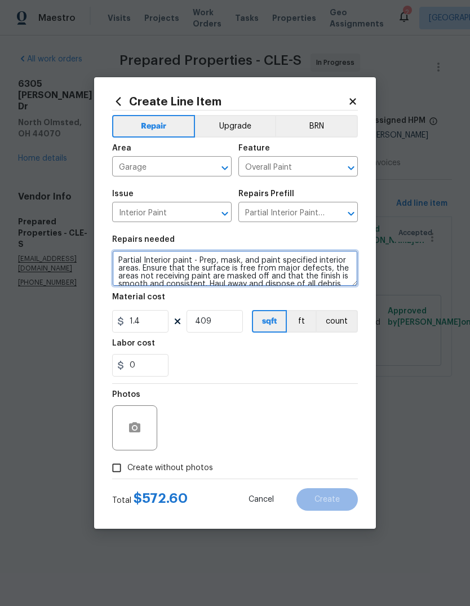
click at [113, 258] on textarea "Partial Interior paint - Prep, mask, and paint specified interior areas. Ensure…" at bounding box center [235, 268] width 246 height 36
type textarea "After the drywall is fixed in garage paint ceiling and walls treat with kilz Pa…"
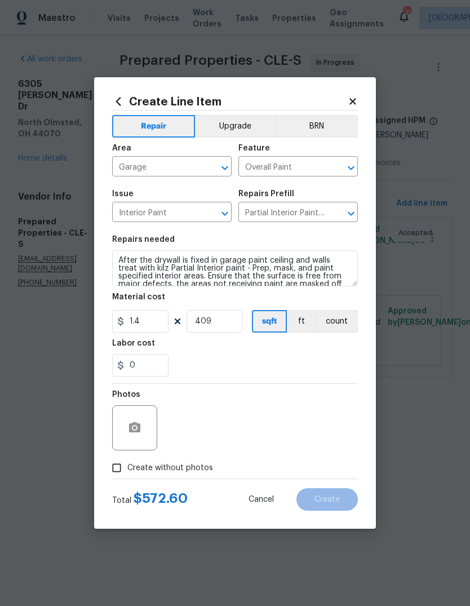
click at [325, 357] on div "0" at bounding box center [235, 365] width 246 height 23
click at [140, 374] on input "0" at bounding box center [140, 365] width 56 height 23
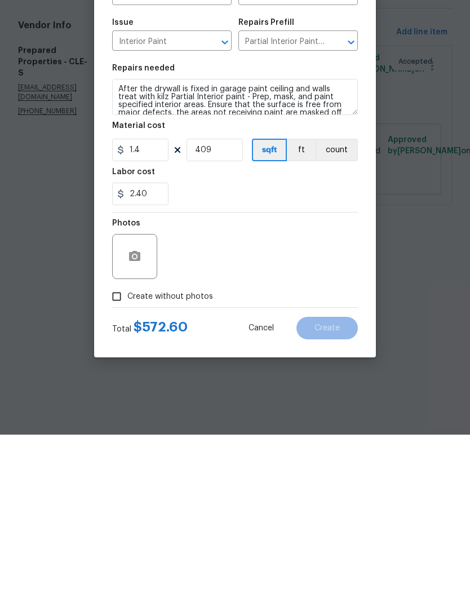
click at [319, 384] on div "Photos" at bounding box center [235, 420] width 246 height 73
type input "2.4"
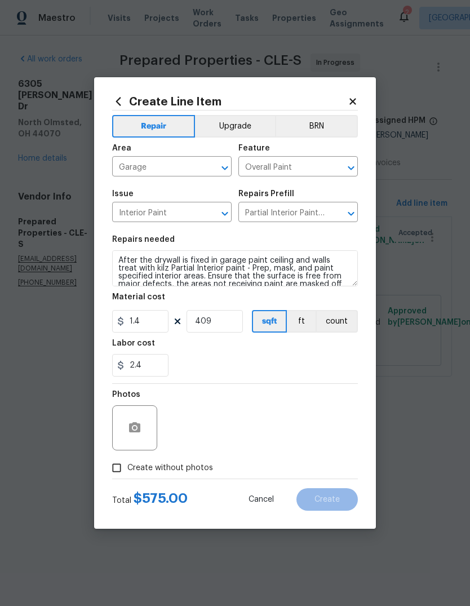
click at [116, 475] on input "Create without photos" at bounding box center [116, 467] width 21 height 21
checkbox input "true"
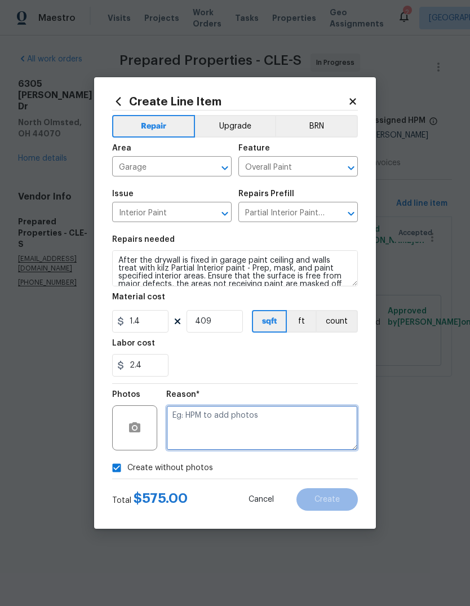
click at [286, 431] on textarea at bounding box center [262, 427] width 192 height 45
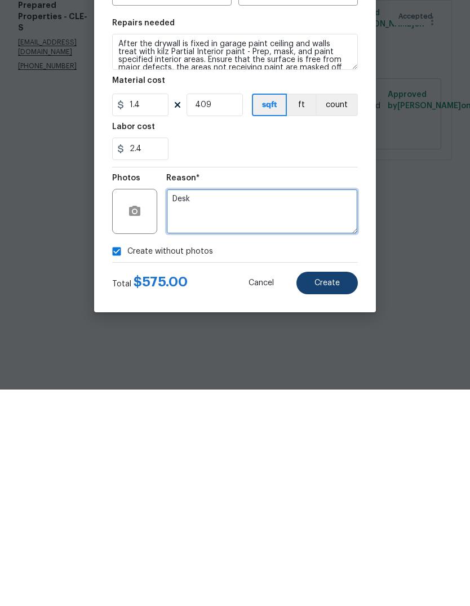
type textarea "Desk"
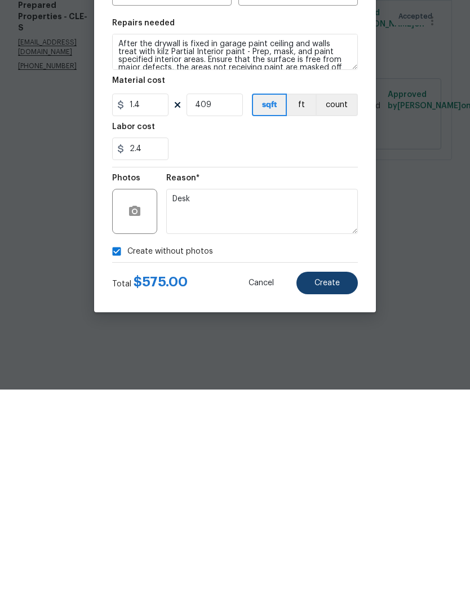
click at [343, 488] on button "Create" at bounding box center [327, 499] width 61 height 23
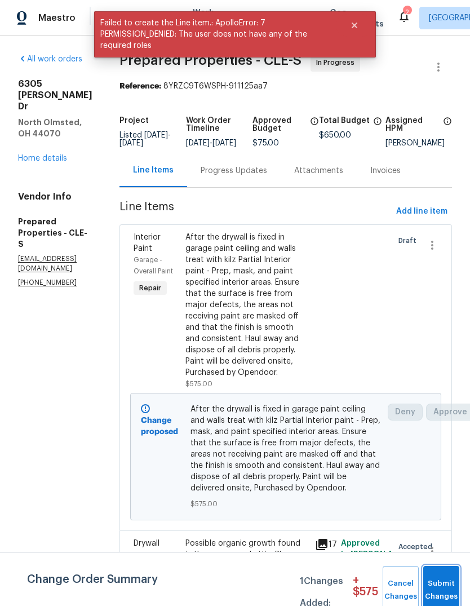
click at [448, 579] on button "Submit Changes" at bounding box center [441, 590] width 36 height 48
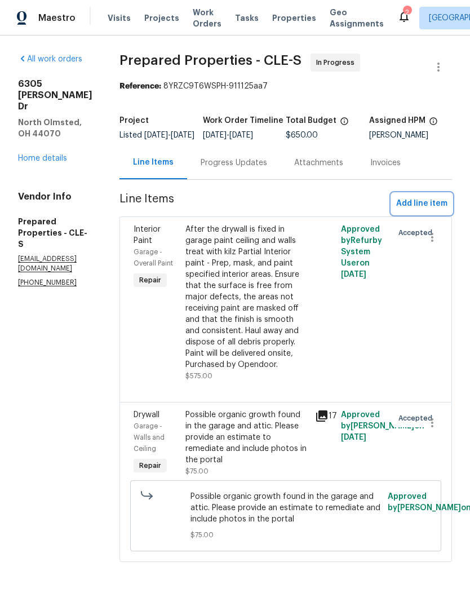
click at [428, 211] on span "Add line item" at bounding box center [421, 204] width 51 height 14
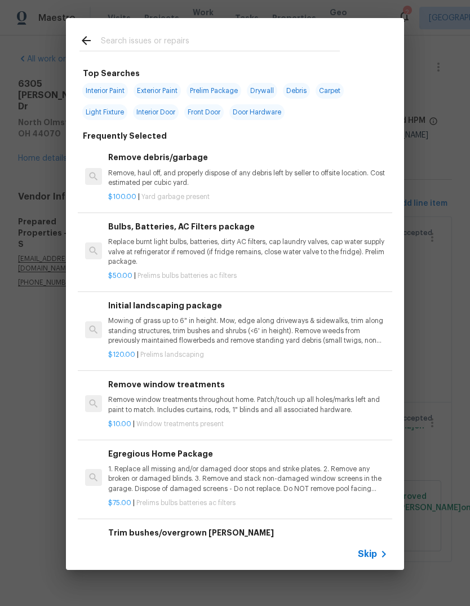
click at [110, 34] on input "text" at bounding box center [220, 42] width 239 height 17
type input "Drywall"
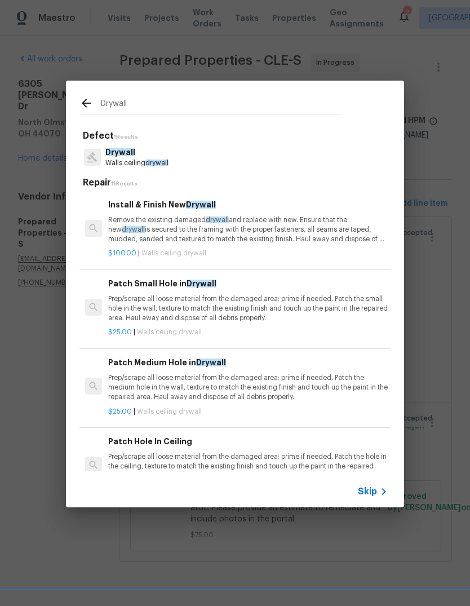
click at [141, 220] on p "Remove the existing damaged drywall and replace with new. Ensure that the new d…" at bounding box center [248, 229] width 280 height 29
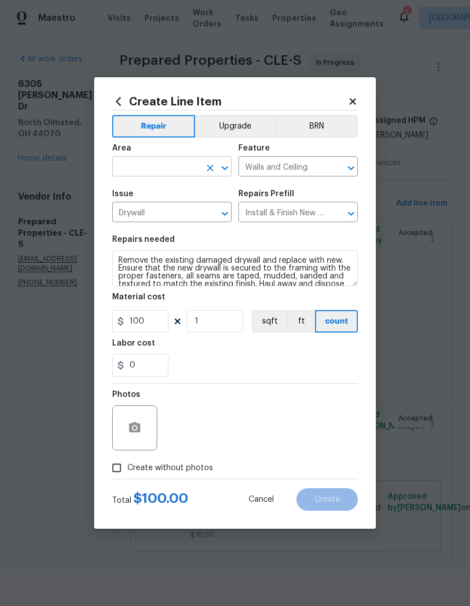
click at [135, 171] on input "text" at bounding box center [156, 167] width 88 height 17
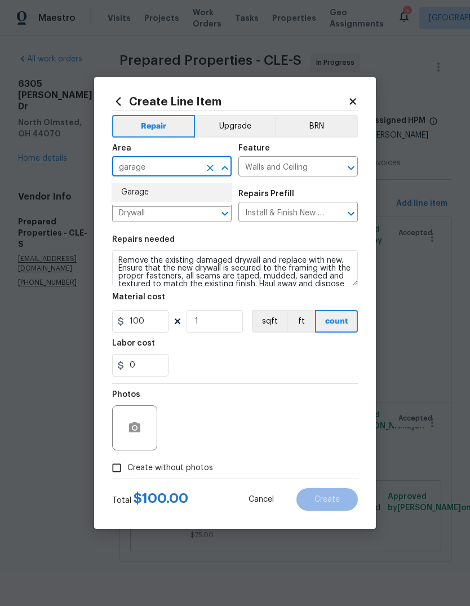
click at [143, 200] on li "Garage" at bounding box center [172, 192] width 120 height 19
type input "Garage"
click at [134, 188] on span "Issue Drywall ​" at bounding box center [172, 206] width 120 height 46
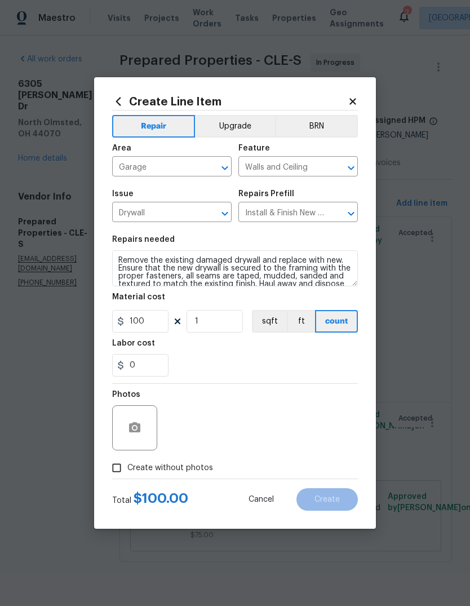
click at [112, 463] on input "Create without photos" at bounding box center [116, 467] width 21 height 21
checkbox input "true"
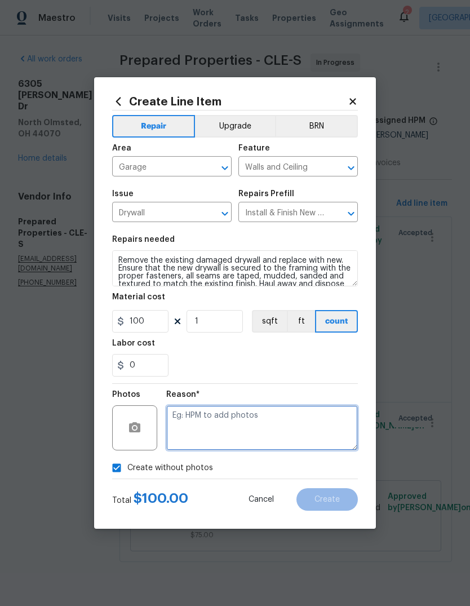
click at [266, 436] on textarea at bounding box center [262, 427] width 192 height 45
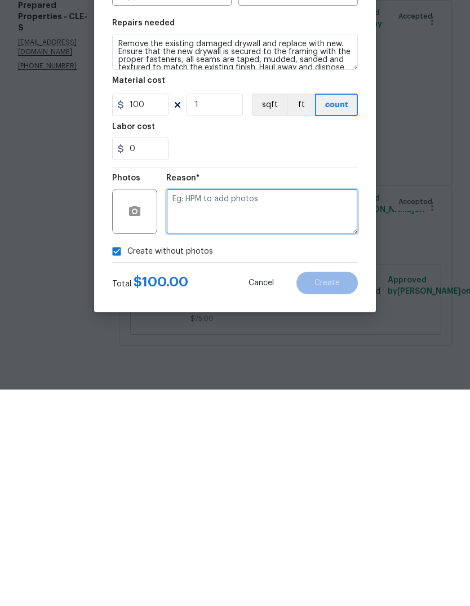
click at [253, 405] on textarea at bounding box center [262, 427] width 192 height 45
paste textarea "This discoloration can be treated in the attic with spraying bleach compound. T…"
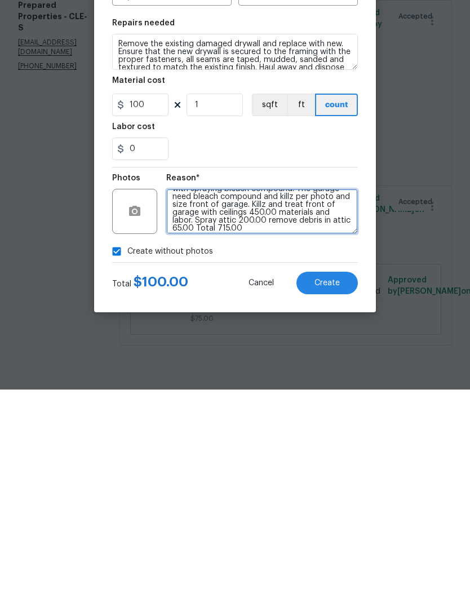
scroll to position [22, 0]
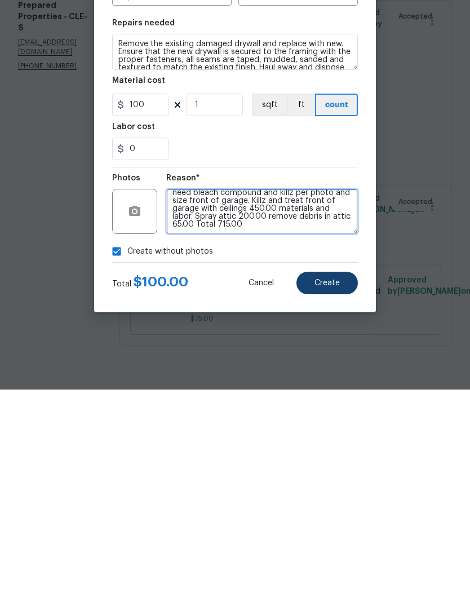
type textarea "This discoloration can be treated in the attic with spraying bleach compound. T…"
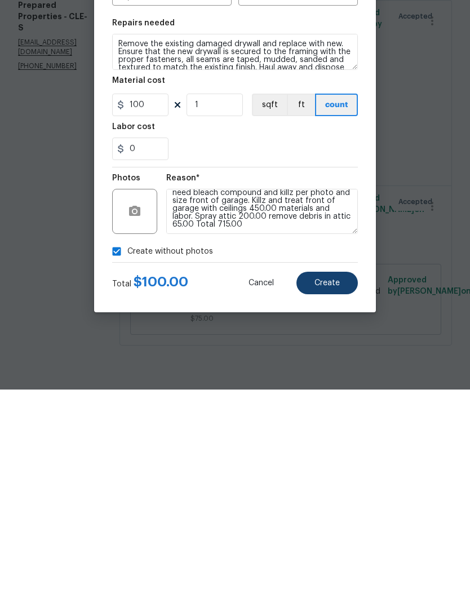
click at [340, 488] on button "Create" at bounding box center [327, 499] width 61 height 23
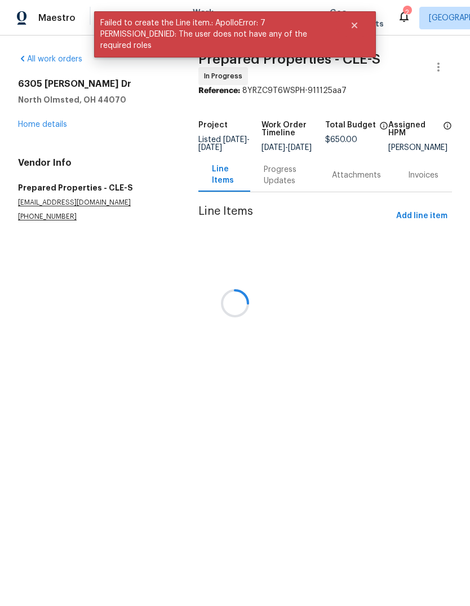
scroll to position [0, 0]
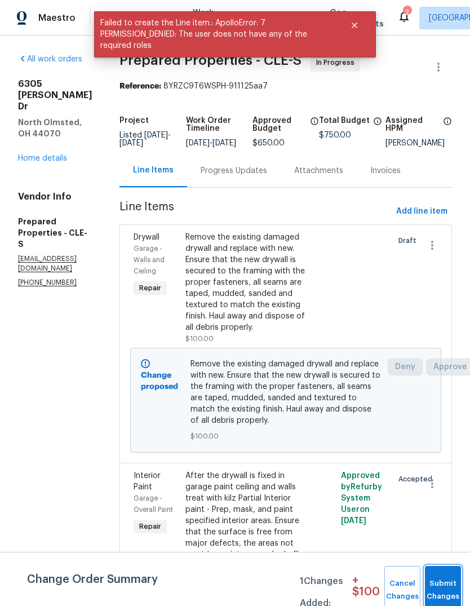
click at [452, 572] on button "Submit Changes" at bounding box center [443, 590] width 36 height 48
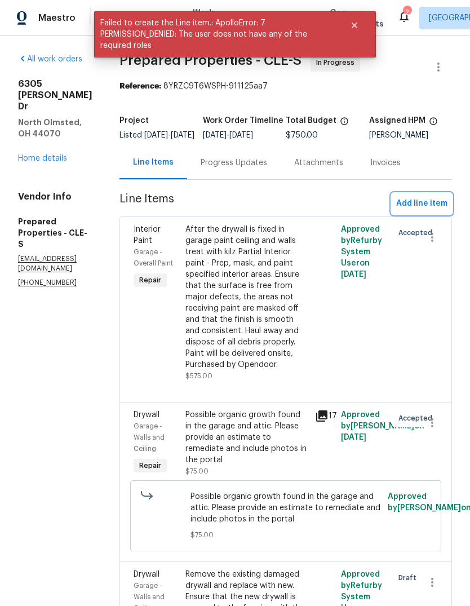
click at [423, 211] on span "Add line item" at bounding box center [421, 204] width 51 height 14
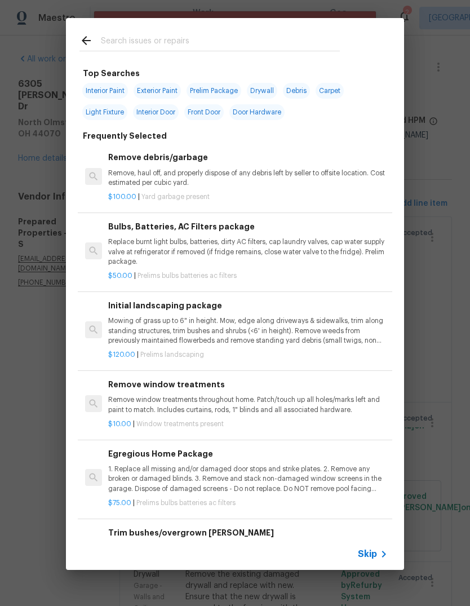
click at [112, 47] on input "text" at bounding box center [220, 42] width 239 height 17
type input "Debris"
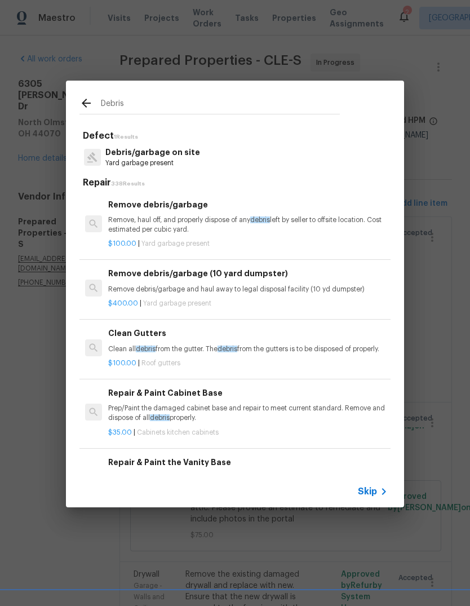
click at [133, 228] on p "Remove, haul off, and properly dispose of any debris left by seller to offsite …" at bounding box center [248, 224] width 280 height 19
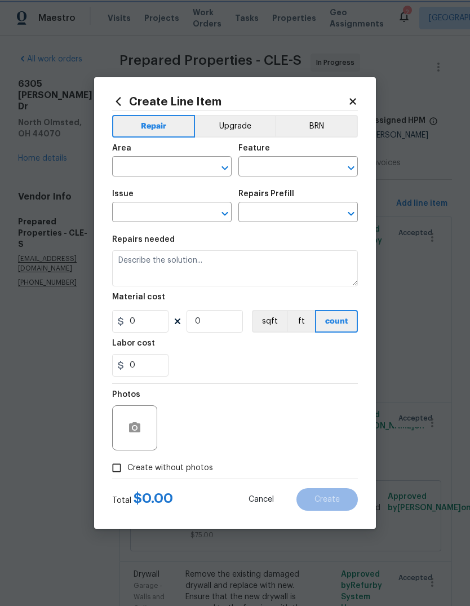
type input "Debris/garbage on site"
type input "Remove debris/garbage $100.00"
type textarea "Remove, haul off, and properly dispose of any debris left by seller to offsite …"
type input "100"
type input "1"
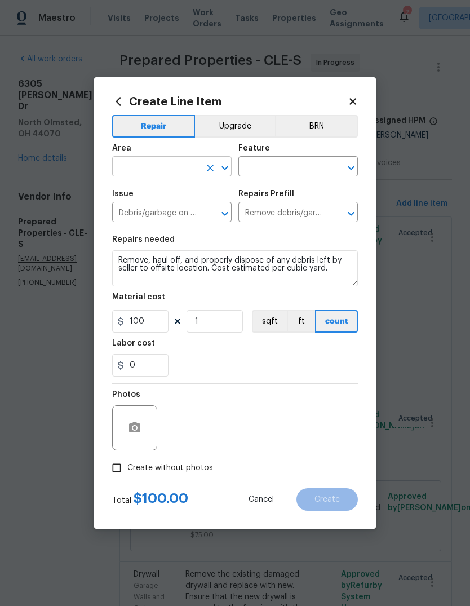
click at [132, 174] on input "text" at bounding box center [156, 167] width 88 height 17
click at [132, 196] on li "Attic" at bounding box center [172, 192] width 120 height 19
type input "Attic"
click at [268, 170] on input "text" at bounding box center [282, 167] width 88 height 17
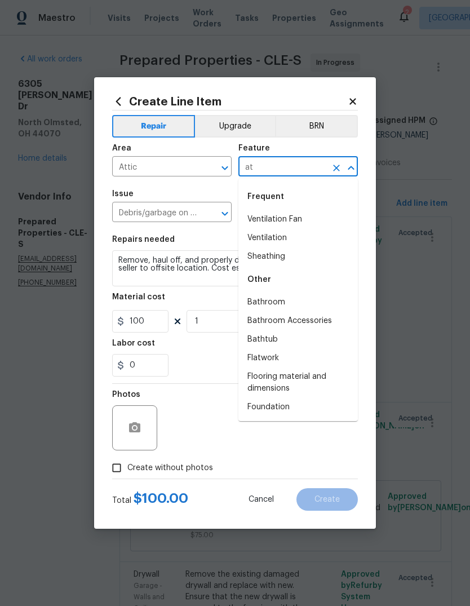
type input "a"
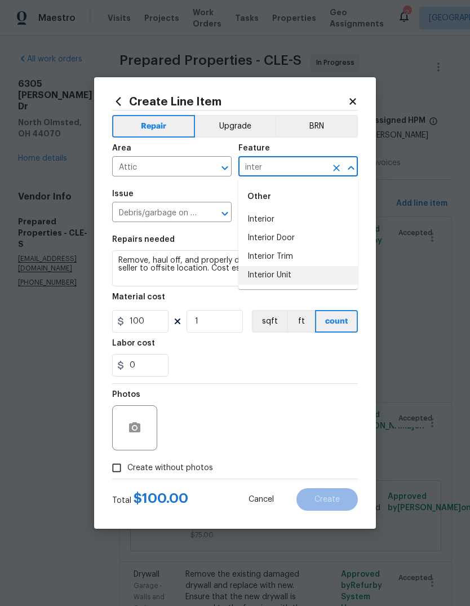
click at [310, 274] on li "Interior Unit" at bounding box center [298, 275] width 120 height 19
type input "Interior Unit"
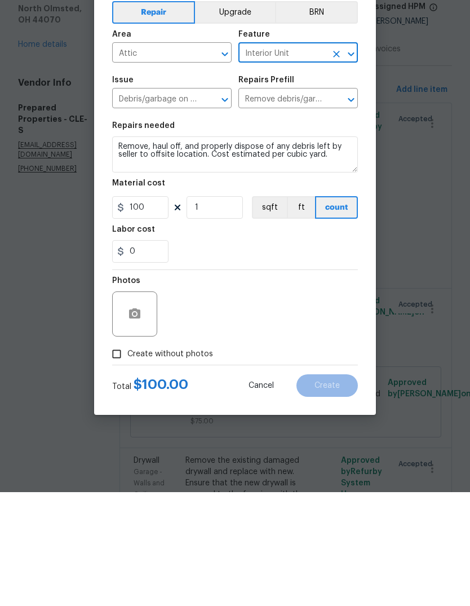
click at [126, 457] on input "Create without photos" at bounding box center [116, 467] width 21 height 21
checkbox input "true"
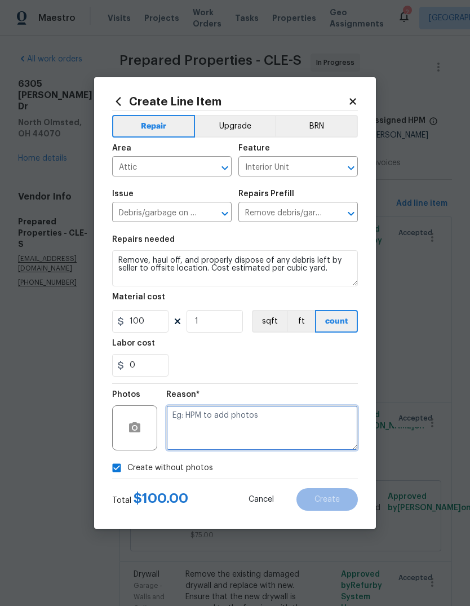
click at [283, 426] on textarea at bounding box center [262, 427] width 192 height 45
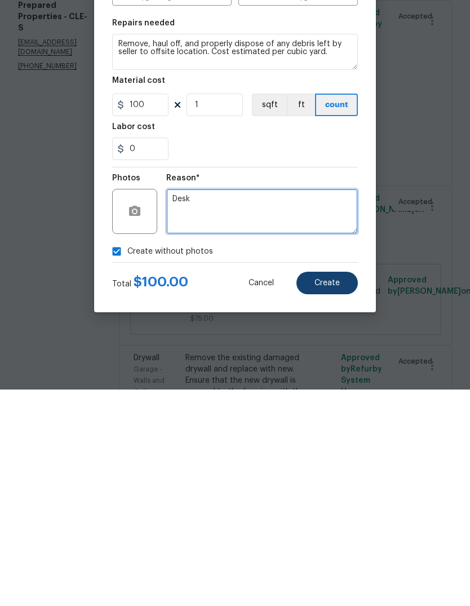
type textarea "Desk"
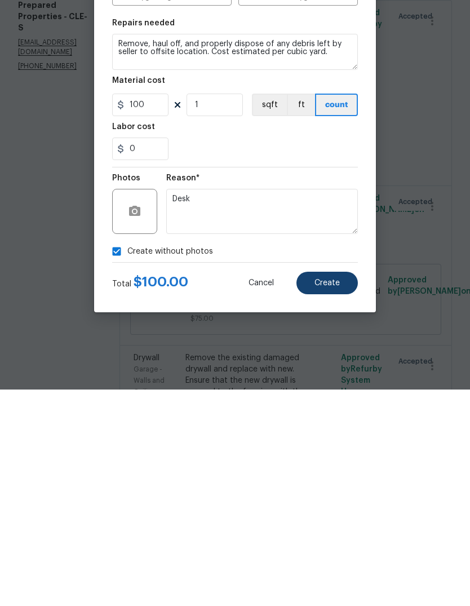
click at [351, 488] on button "Create" at bounding box center [327, 499] width 61 height 23
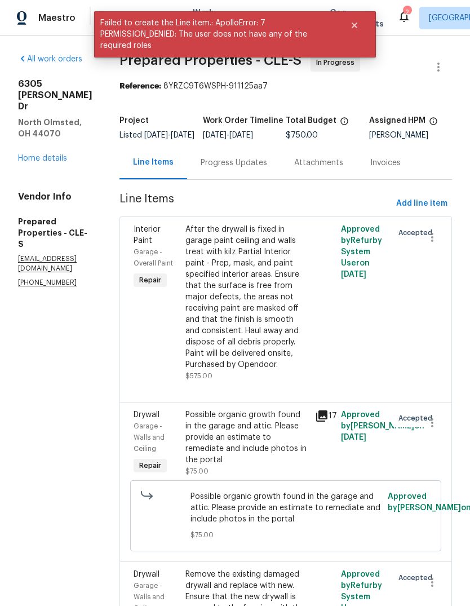
scroll to position [0, 0]
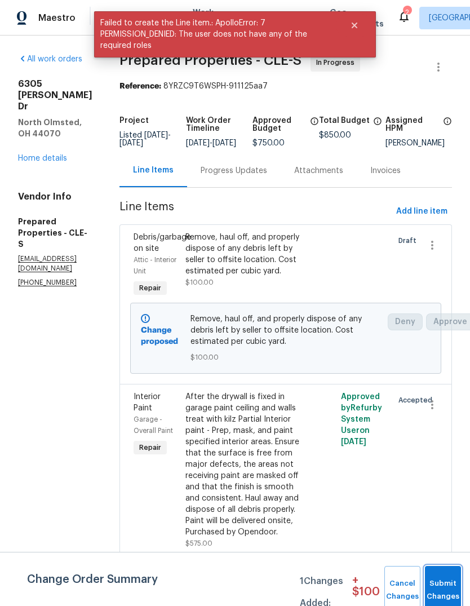
click at [455, 579] on button "Submit Changes" at bounding box center [443, 590] width 36 height 48
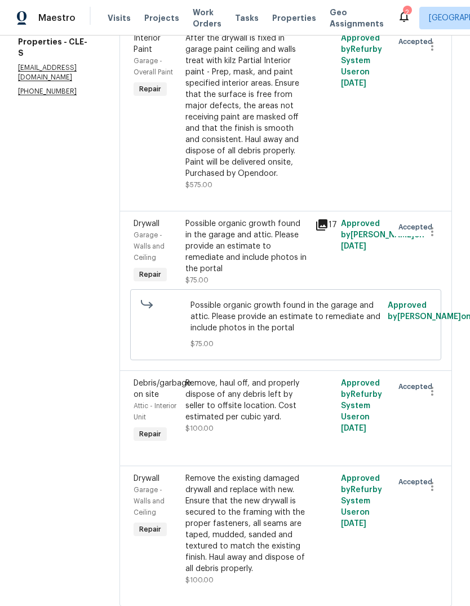
scroll to position [189, 0]
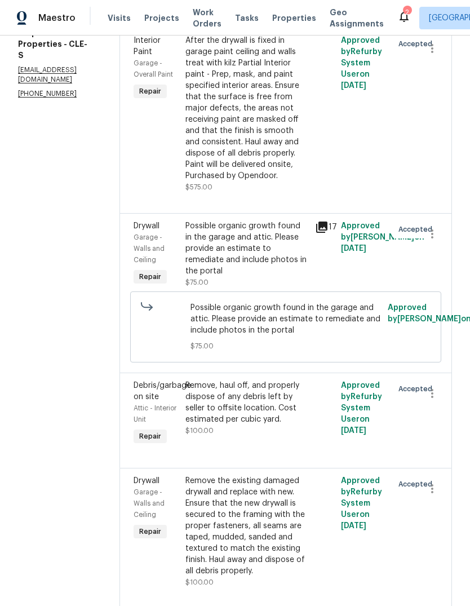
click at [272, 277] on div "Possible organic growth found in the garage and attic. Please provide an estima…" at bounding box center [246, 248] width 123 height 56
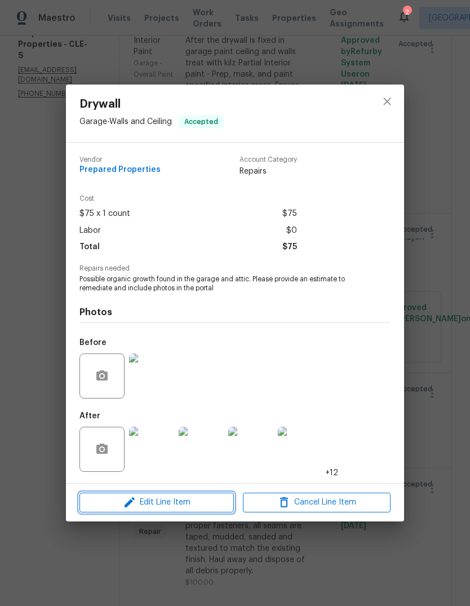
click at [123, 508] on icon "button" at bounding box center [130, 502] width 14 height 14
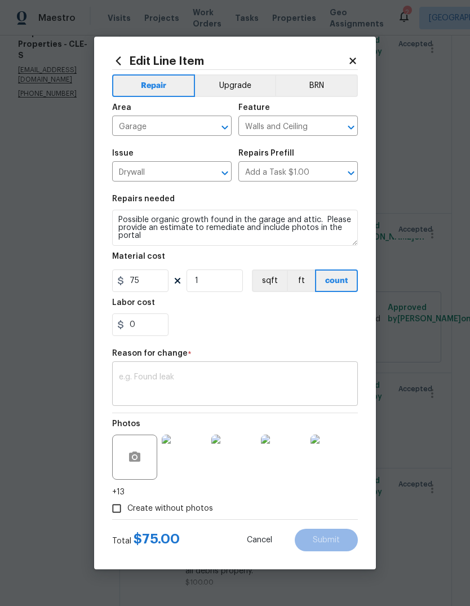
click at [285, 380] on textarea at bounding box center [235, 385] width 232 height 24
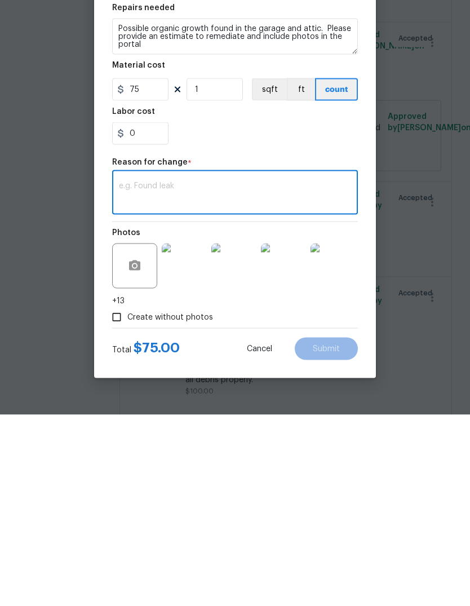
click at [128, 373] on textarea at bounding box center [235, 385] width 232 height 24
paste textarea "This discoloration can be treated in the attic with spraying bleach compound. T…"
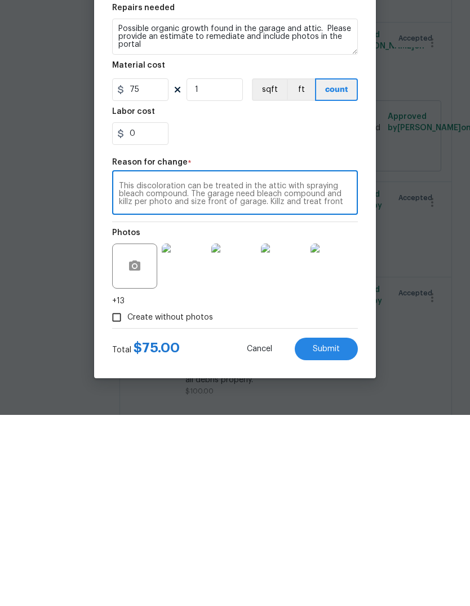
scroll to position [0, 0]
click at [136, 373] on textarea "This discoloration can be treated in the attic with spraying bleach compound. T…" at bounding box center [235, 385] width 232 height 24
click at [194, 373] on textarea "This discoloration can be treated in the attic with spraying lightning compound…" at bounding box center [235, 385] width 232 height 24
click at [328, 373] on textarea "This discoloration can be treated in the attic with spraying lightning compound…" at bounding box center [235, 385] width 232 height 24
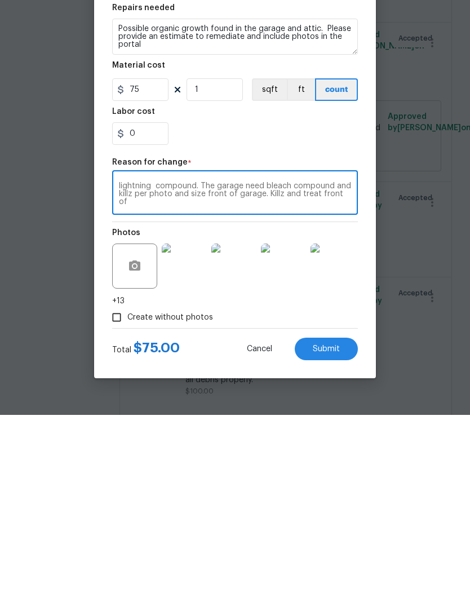
scroll to position [0, 0]
type textarea "This discoloration can be treated in the attic with spraying lightning compound"
click at [122, 313] on input "0" at bounding box center [140, 324] width 56 height 23
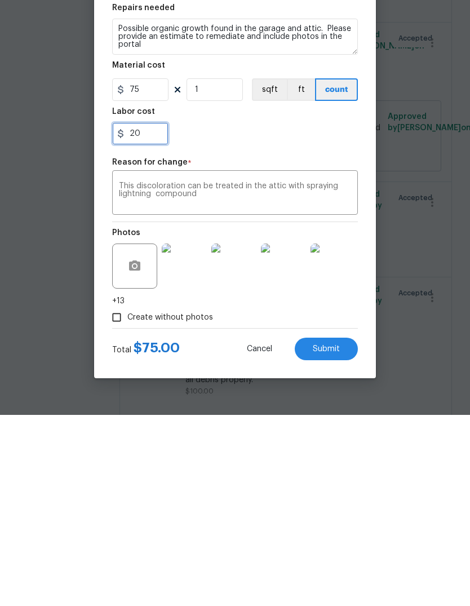
type input "2"
type input "75"
click at [134, 269] on input "75" at bounding box center [140, 280] width 56 height 23
click at [149, 269] on input "75" at bounding box center [140, 280] width 56 height 23
type input "100"
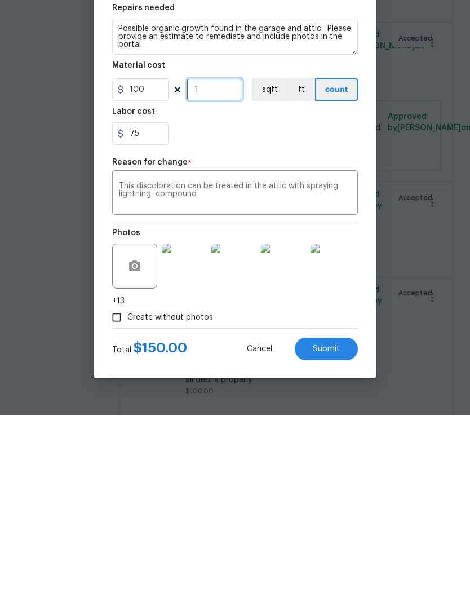
click at [219, 269] on input "1" at bounding box center [215, 280] width 56 height 23
click at [343, 529] on button "Submit" at bounding box center [326, 540] width 63 height 23
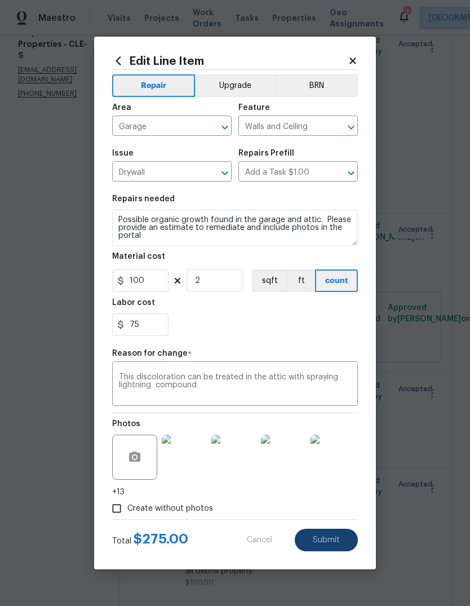
type input "1"
type input "75"
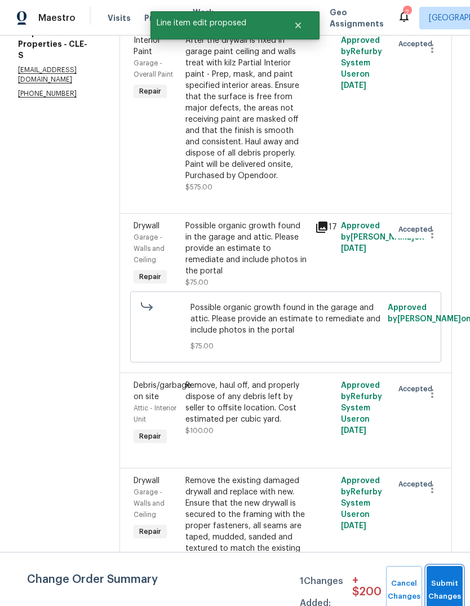
click at [439, 575] on button "Submit Changes" at bounding box center [445, 590] width 36 height 48
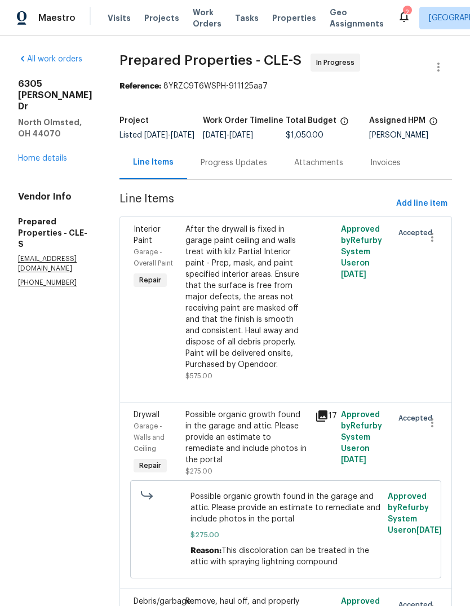
scroll to position [0, 0]
click at [27, 154] on link "Home details" at bounding box center [42, 158] width 49 height 8
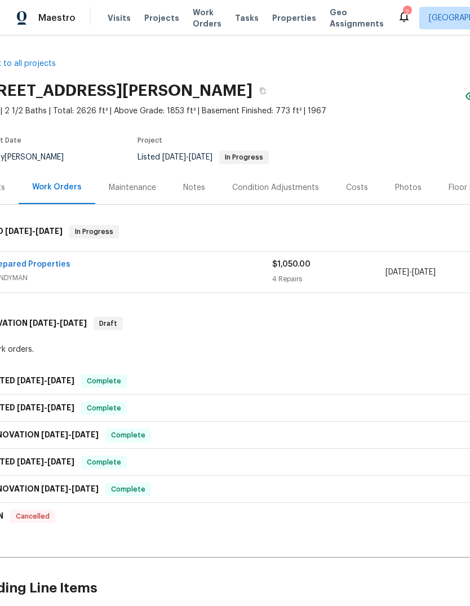
scroll to position [0, 27]
click at [267, 87] on icon "button" at bounding box center [263, 90] width 7 height 7
click at [274, 81] on button "button" at bounding box center [264, 91] width 20 height 20
click at [190, 182] on div "Notes" at bounding box center [195, 187] width 22 height 11
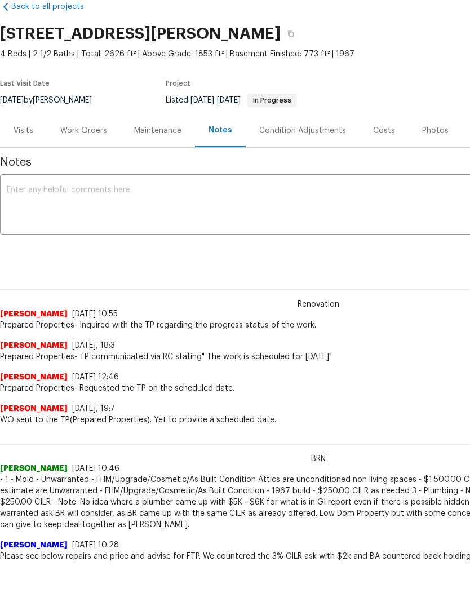
scroll to position [14, 0]
click at [73, 224] on textarea at bounding box center [318, 206] width 623 height 39
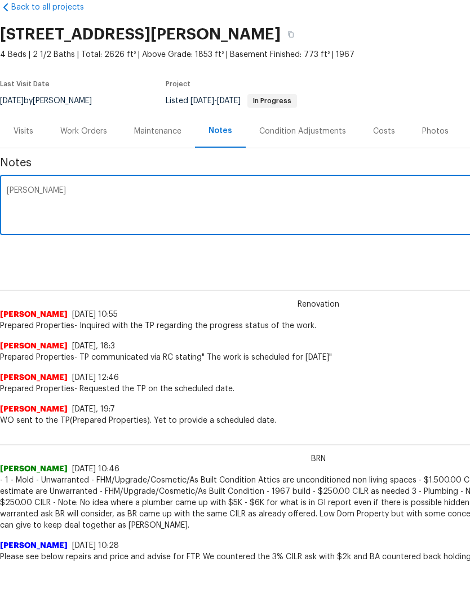
click at [56, 206] on textarea "[PERSON_NAME]" at bounding box center [318, 206] width 623 height 39
paste textarea "[URL][DOMAIN_NAME]"
click at [256, 190] on textarea "[PERSON_NAME] [URL][DOMAIN_NAME]" at bounding box center [318, 206] width 623 height 39
click at [79, 194] on textarea "[PERSON_NAME]-710772" at bounding box center [318, 206] width 623 height 39
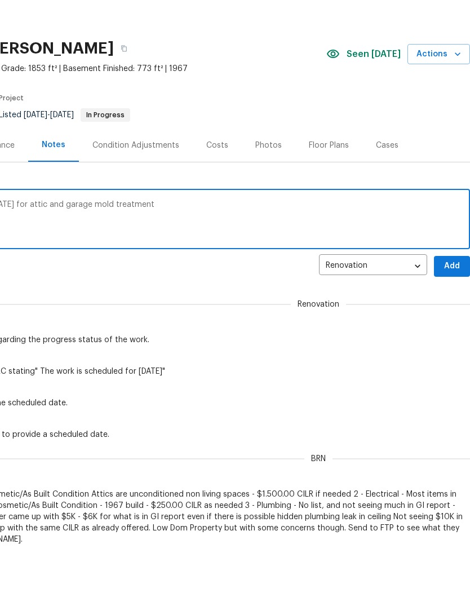
scroll to position [0, 167]
type textarea "[PERSON_NAME]-710772 as of [DATE] till [DATE] for attic and garage mold treatme…"
click at [456, 263] on span "Add" at bounding box center [452, 266] width 18 height 14
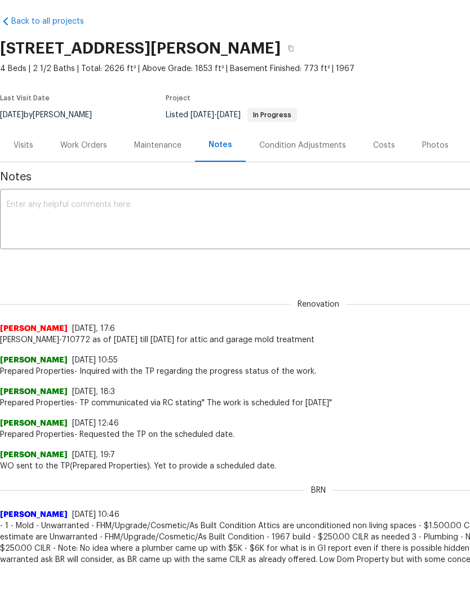
scroll to position [0, 0]
click at [78, 147] on div "Work Orders" at bounding box center [83, 145] width 47 height 11
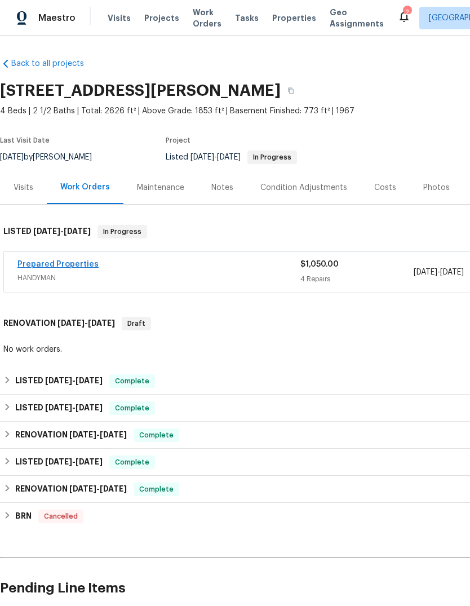
click at [42, 260] on link "Prepared Properties" at bounding box center [57, 264] width 81 height 8
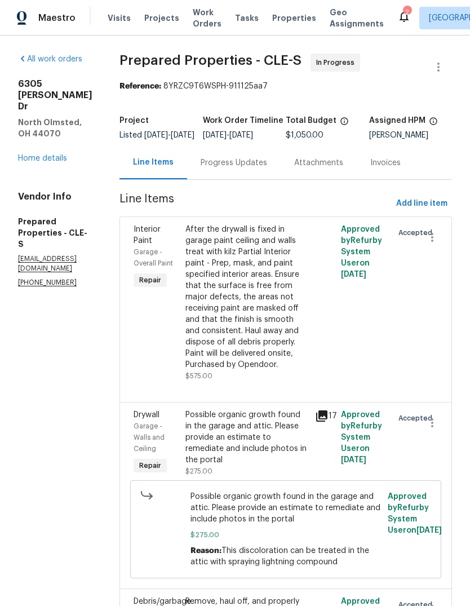
click at [247, 169] on div "Progress Updates" at bounding box center [234, 162] width 67 height 11
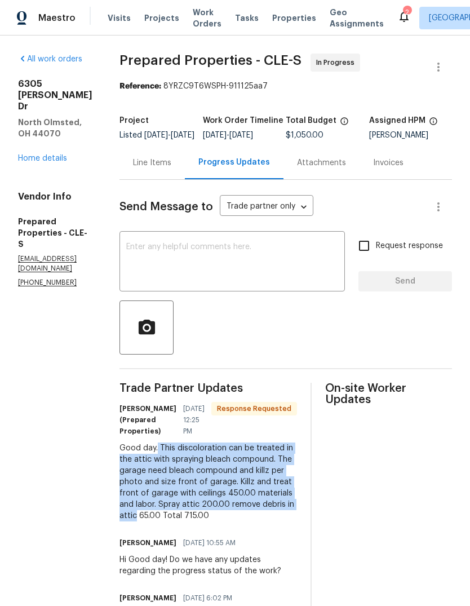
copy div "This discoloration can be treated in the attic with spraying bleach compound. T…"
click at [37, 154] on link "Home details" at bounding box center [42, 158] width 49 height 8
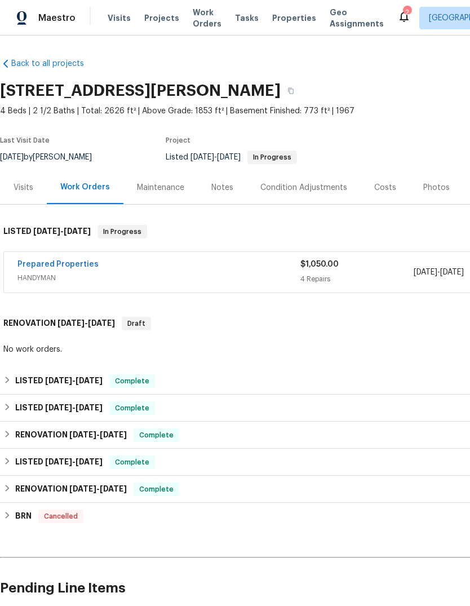
click at [225, 187] on div "Notes" at bounding box center [222, 187] width 22 height 11
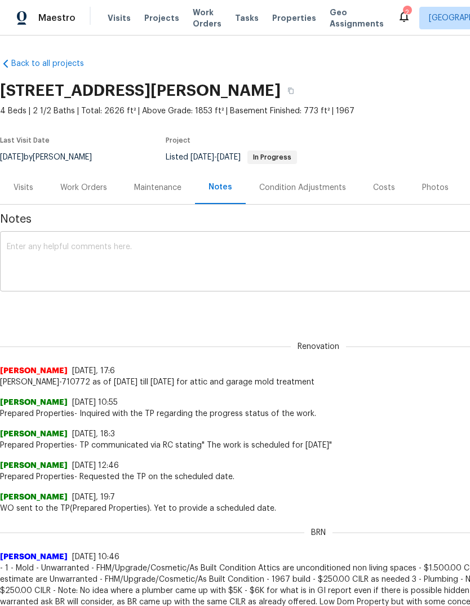
click at [66, 252] on textarea at bounding box center [318, 262] width 623 height 39
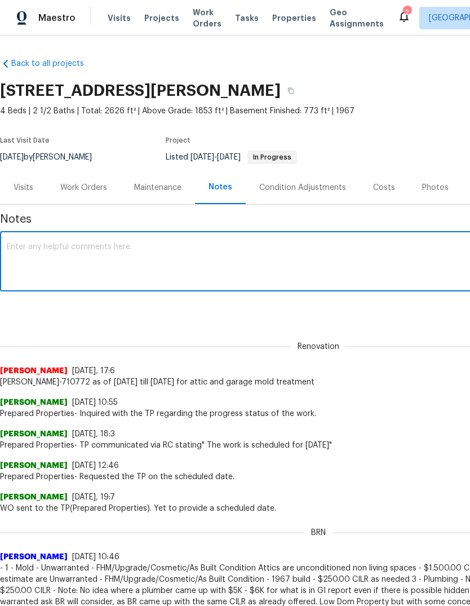
click at [25, 256] on textarea at bounding box center [318, 262] width 623 height 39
paste textarea "This discoloration can be treated in the attic with spraying bleach compound. T…"
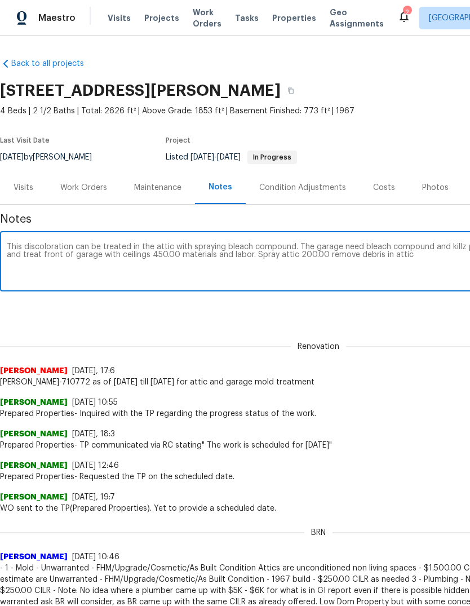
click at [296, 256] on textarea "This discoloration can be treated in the attic with spraying bleach compound. T…" at bounding box center [318, 262] width 623 height 39
click at [287, 258] on textarea "This discoloration can be treated in the attic with spraying bleach compound. T…" at bounding box center [318, 262] width 623 height 39
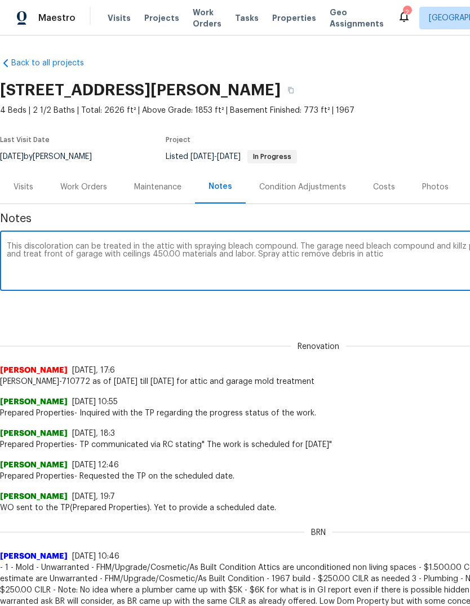
scroll to position [1, 0]
click at [164, 247] on textarea "This discoloration can be treated in the attic with spraying bleach compound. T…" at bounding box center [318, 261] width 623 height 39
click at [256, 250] on textarea "This discoloration can be treated in the attic with spraying bleach compound. T…" at bounding box center [318, 261] width 623 height 39
click at [77, 257] on textarea "This discoloration can be treated in the attic with spraying rmr compound. The …" at bounding box center [318, 261] width 623 height 39
click at [133, 265] on textarea "This discoloration can be treated in the attic with spraying rmr compound. The …" at bounding box center [318, 261] width 623 height 39
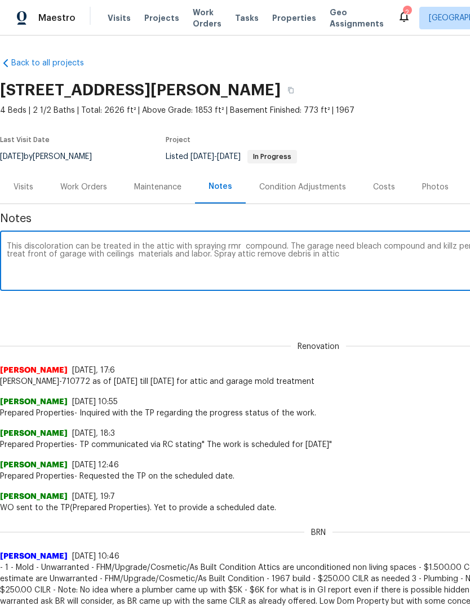
click at [134, 258] on textarea "This discoloration can be treated in the attic with spraying rmr compound. The …" at bounding box center [318, 261] width 623 height 39
click at [285, 259] on textarea "This discoloration can be treated in the attic with spraying rmr compound. The …" at bounding box center [318, 261] width 623 height 39
click at [286, 262] on textarea "This discoloration can be treated in the attic with spraying rmr compound. The …" at bounding box center [318, 261] width 623 height 39
click at [284, 253] on textarea "This discoloration can be treated in the attic with spraying rmr compound. The …" at bounding box center [318, 261] width 623 height 39
type textarea "This discoloration can be treated in the attic with spraying rmr compound. The …"
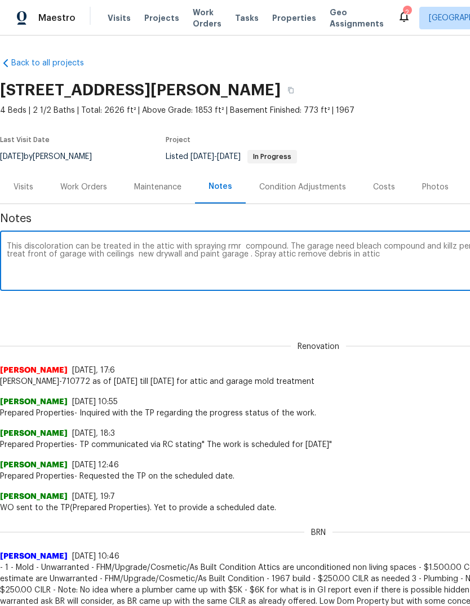
click at [395, 306] on div "Renovation 400e0a6a-3377-4915-ad4c-6fc0c798e80a ​ Add" at bounding box center [318, 308] width 637 height 21
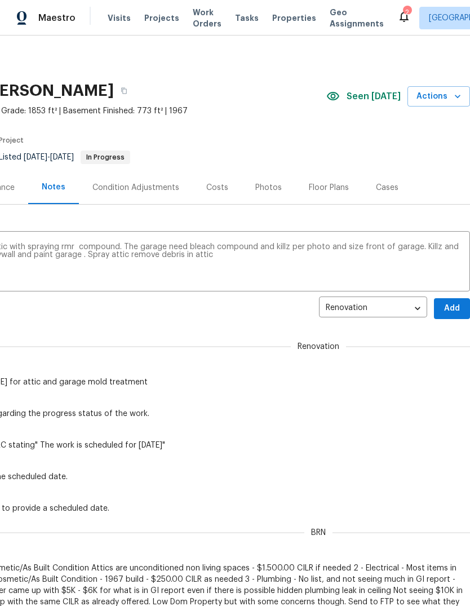
scroll to position [0, 167]
click at [451, 308] on span "Add" at bounding box center [452, 309] width 18 height 14
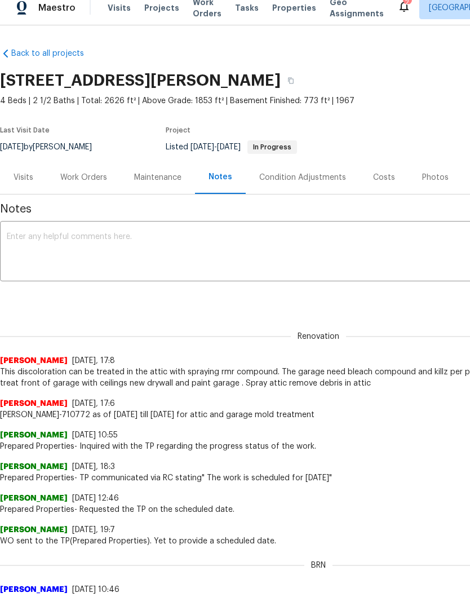
scroll to position [0, 0]
